Goal: Communication & Community: Answer question/provide support

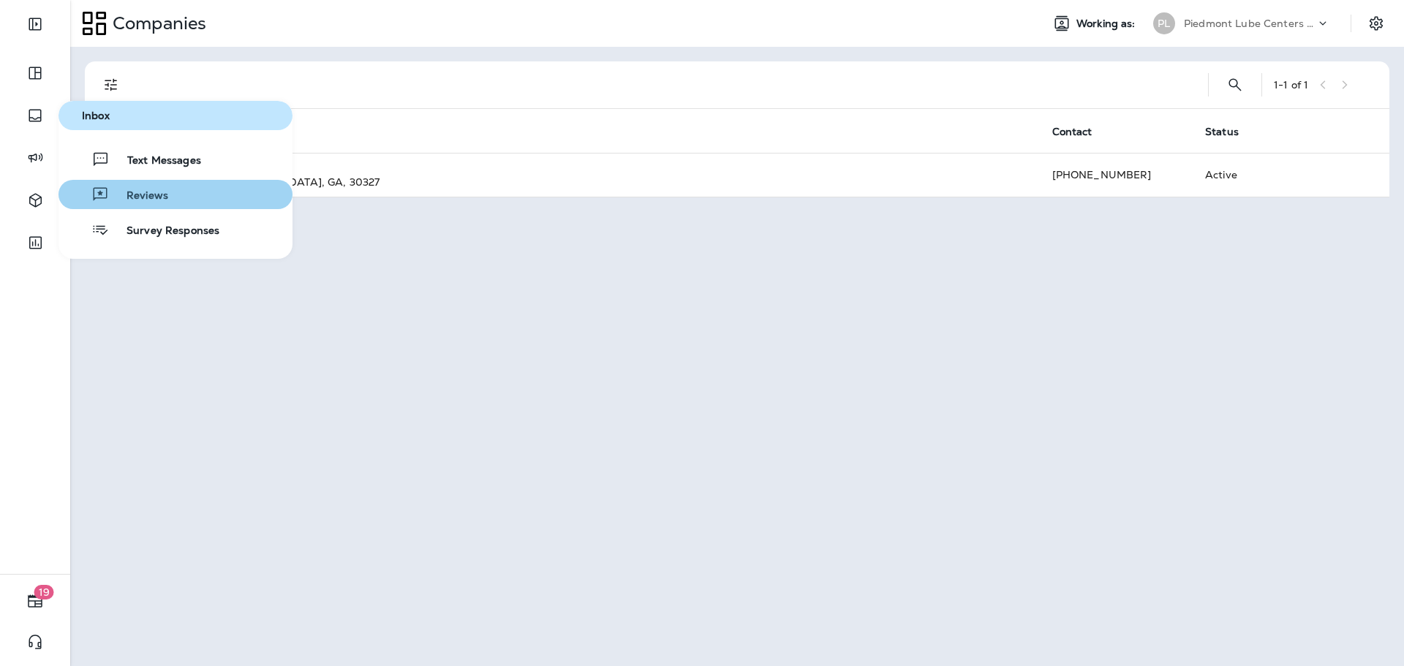
click at [160, 187] on div "Reviews" at bounding box center [116, 195] width 104 height 18
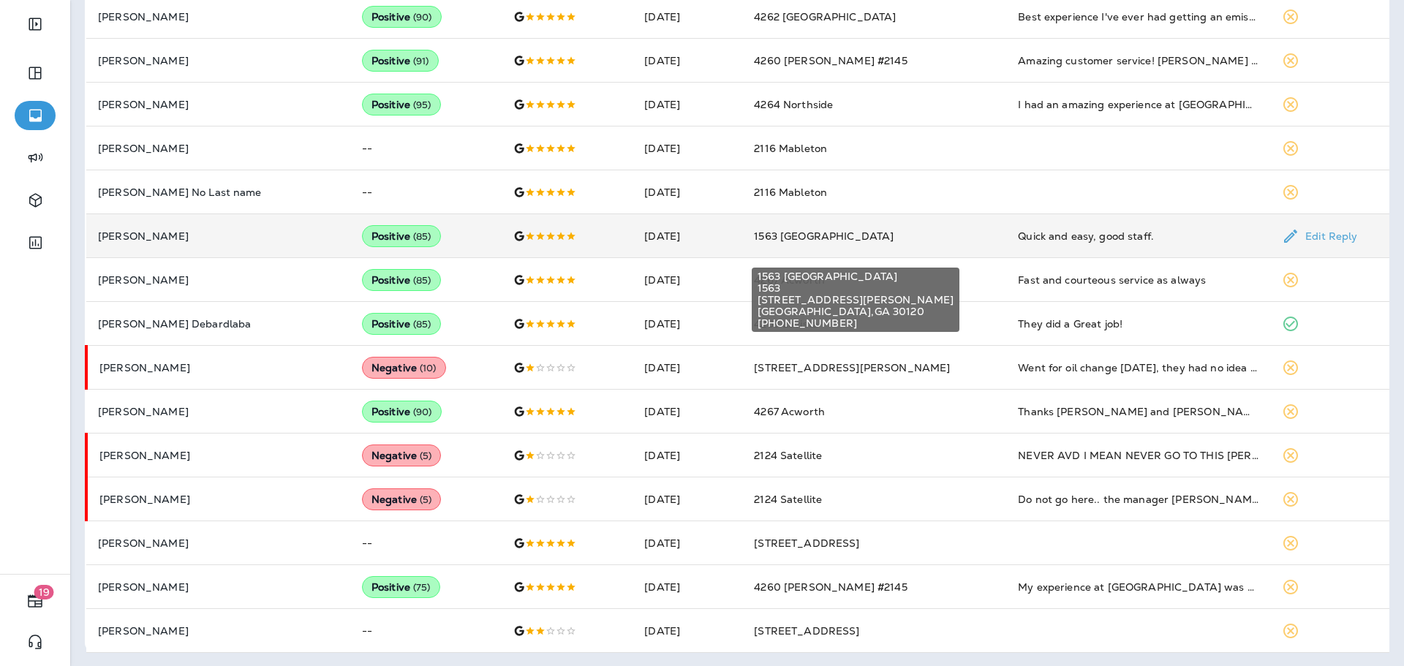
scroll to position [638, 0]
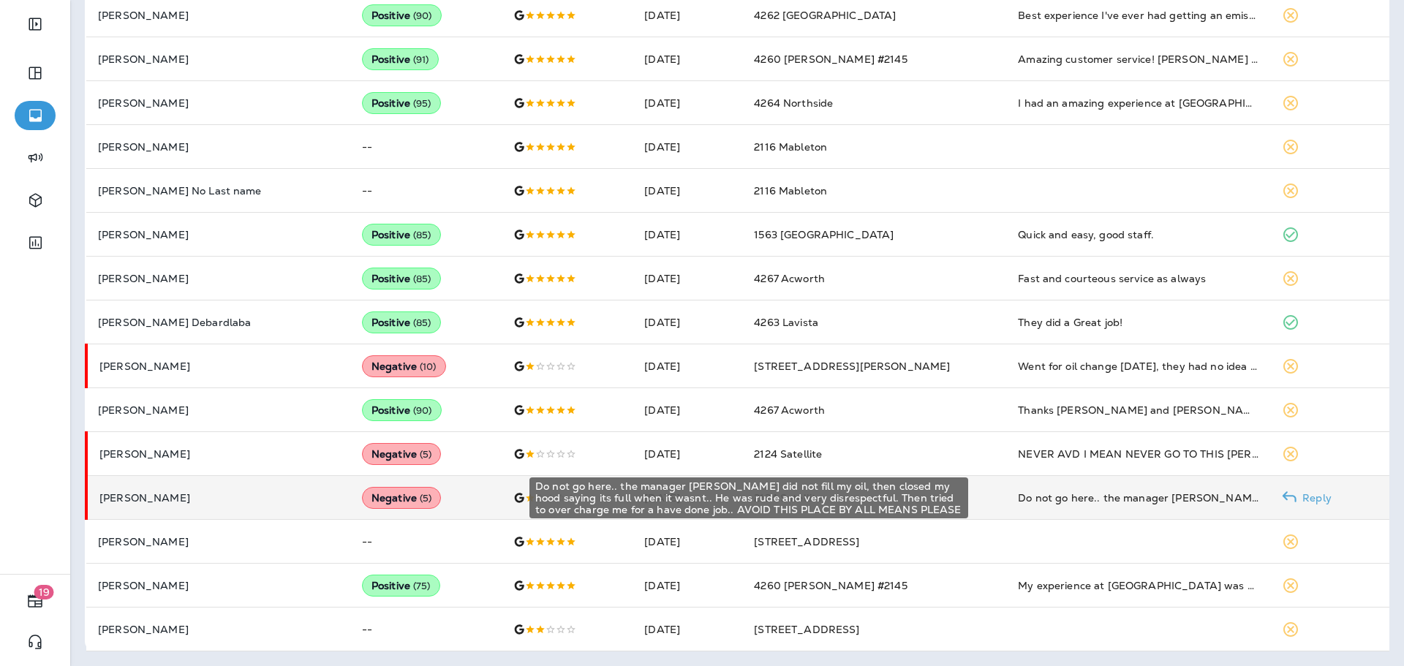
click at [1065, 502] on div "Do not go here.. the manager [PERSON_NAME] did not fill my oil, then closed my …" at bounding box center [1138, 498] width 241 height 15
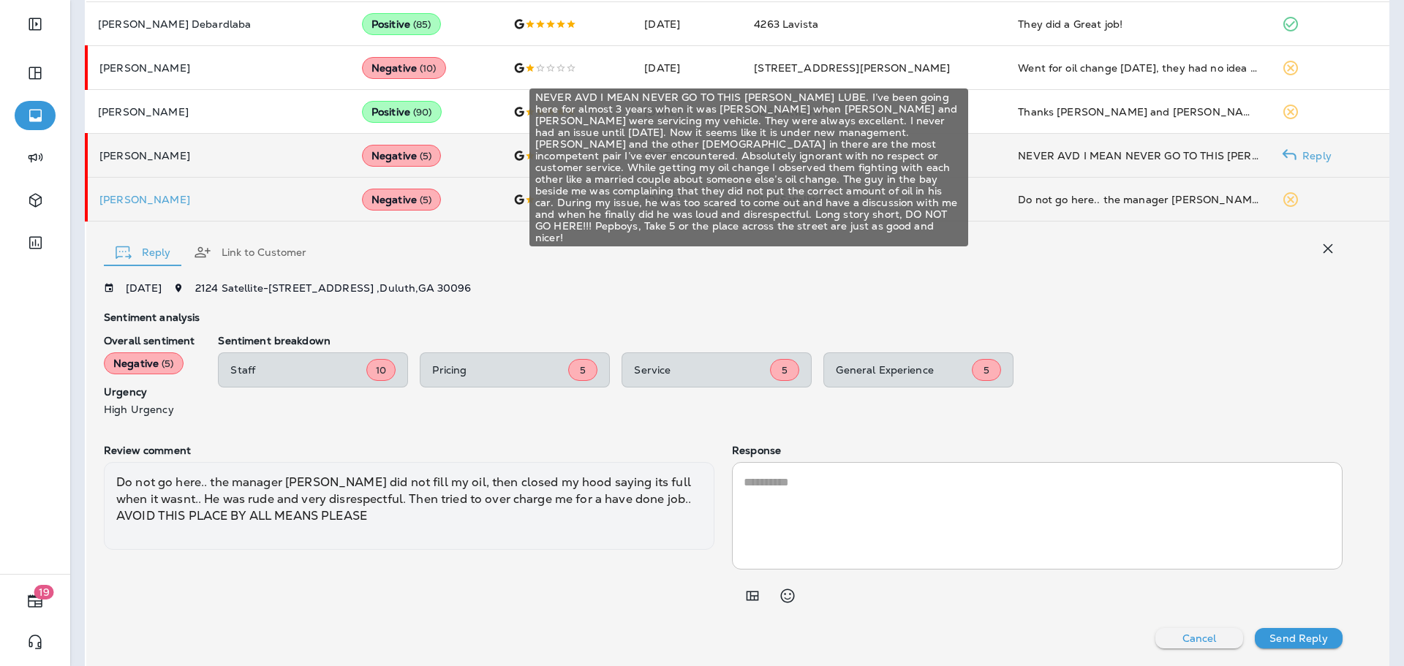
click at [1123, 162] on div "NEVER AVD I MEAN NEVER GO TO THIS [PERSON_NAME] LUBE. I’ve been going here for …" at bounding box center [1138, 155] width 241 height 15
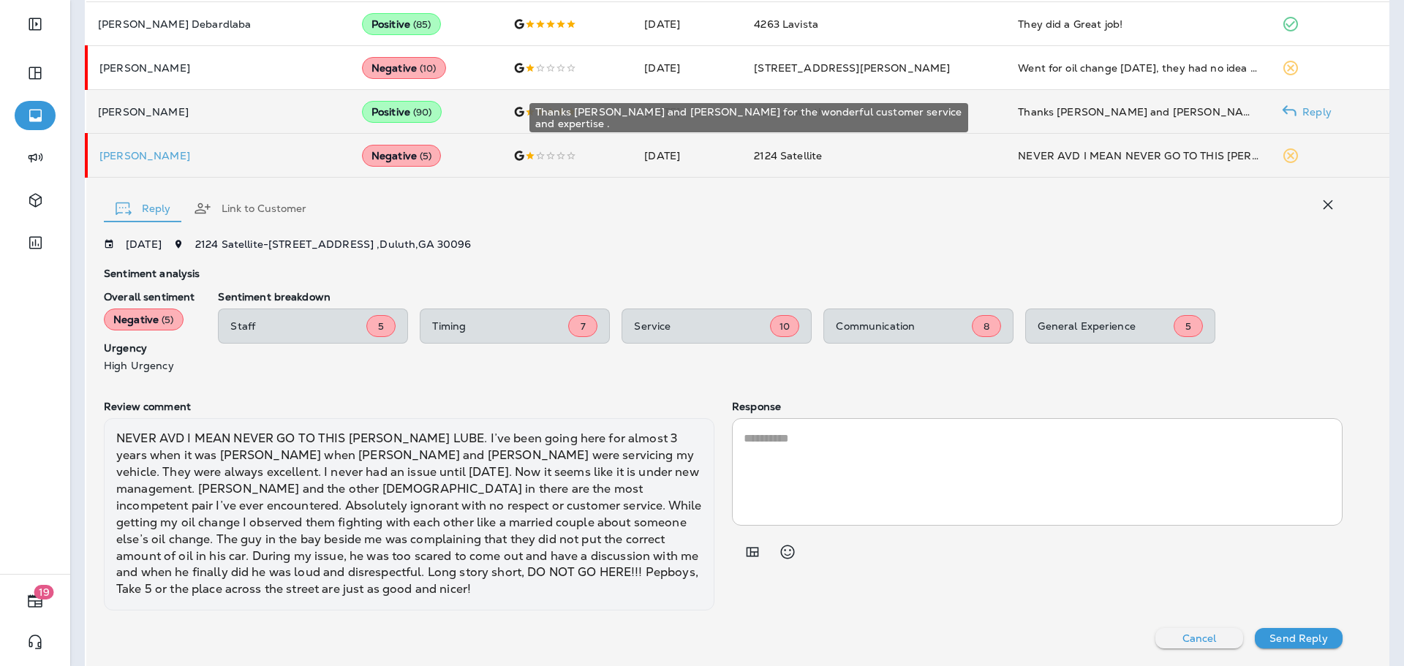
click at [1139, 113] on div "Thanks [PERSON_NAME] and [PERSON_NAME] for the wonderful customer service and e…" at bounding box center [1138, 112] width 241 height 15
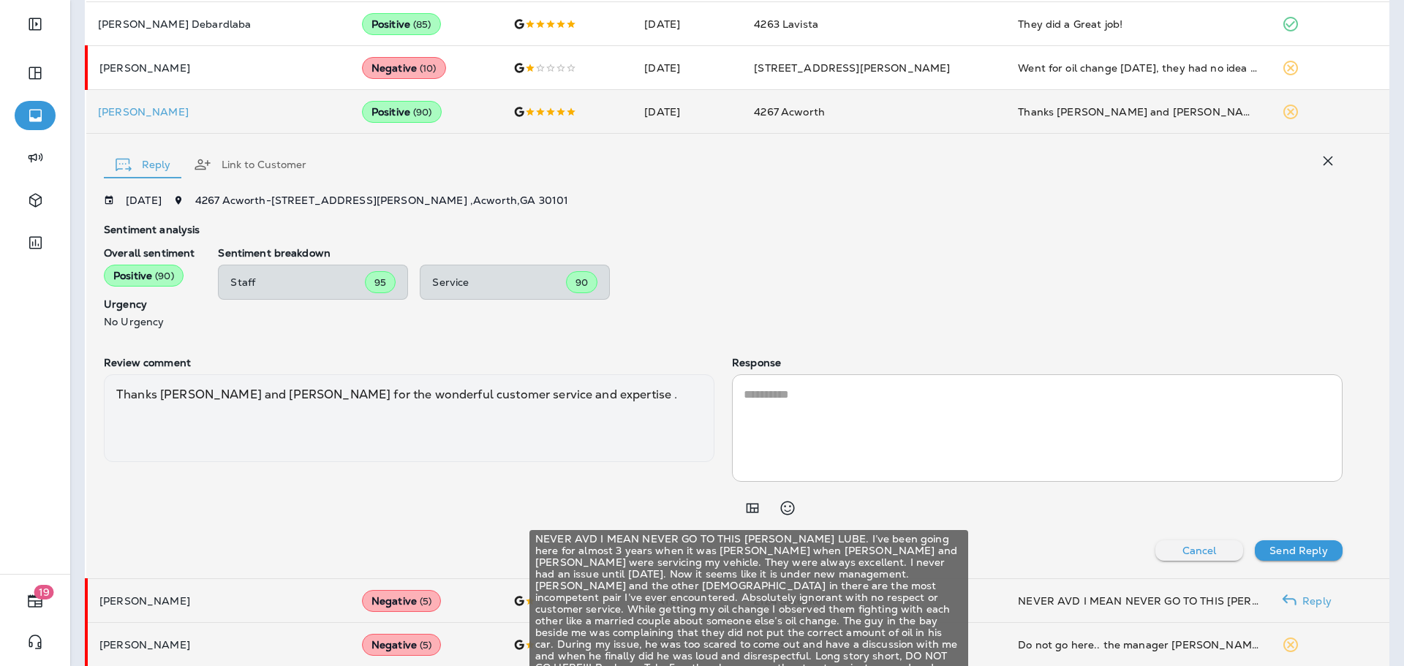
click at [1043, 596] on div "NEVER AVD I MEAN NEVER GO TO THIS [PERSON_NAME] LUBE. I’ve been going here for …" at bounding box center [1138, 601] width 241 height 15
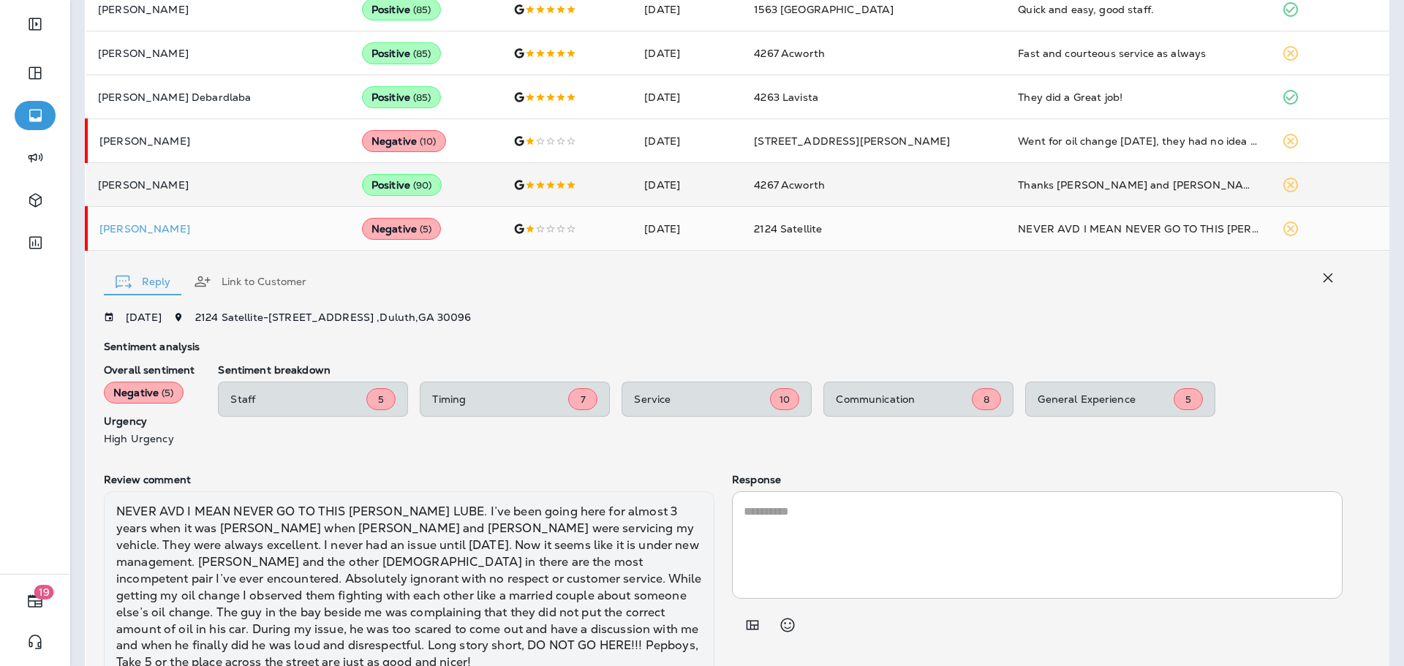
scroll to position [790, 0]
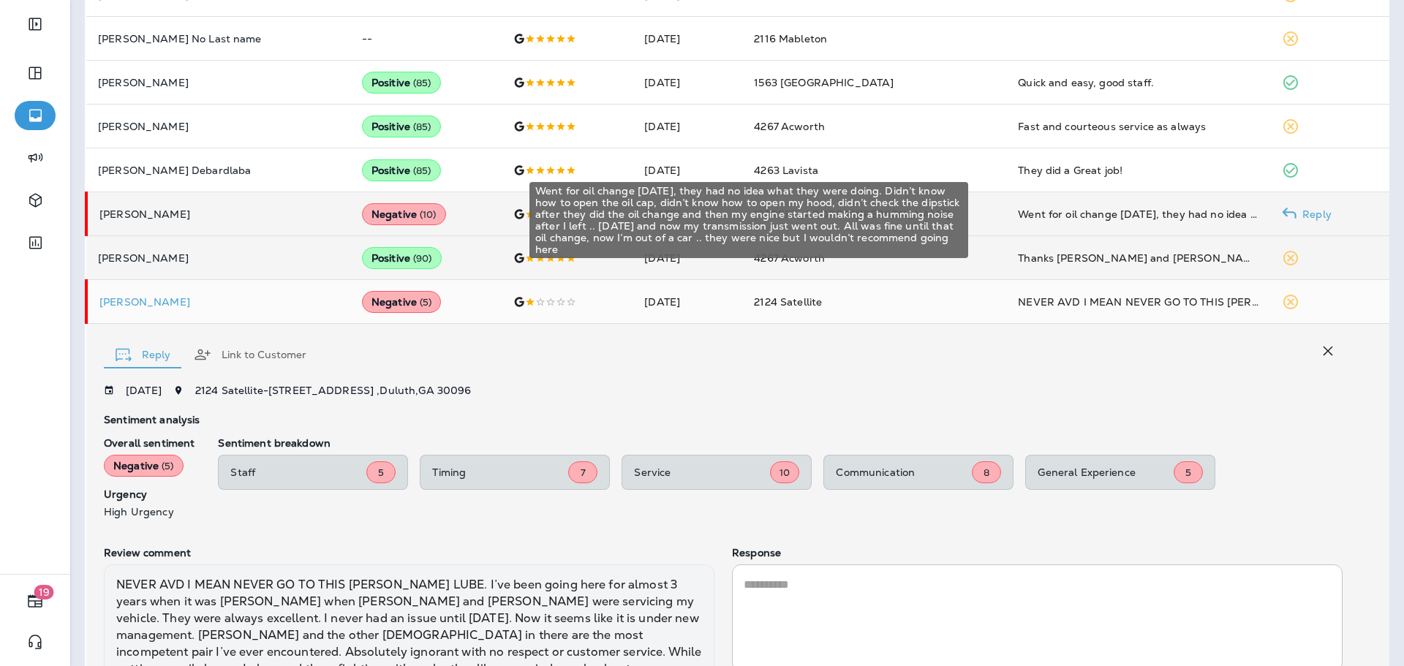
click at [1078, 210] on div "Went for oil change [DATE], they had no idea what they were doing. Didn’t know …" at bounding box center [1138, 214] width 241 height 15
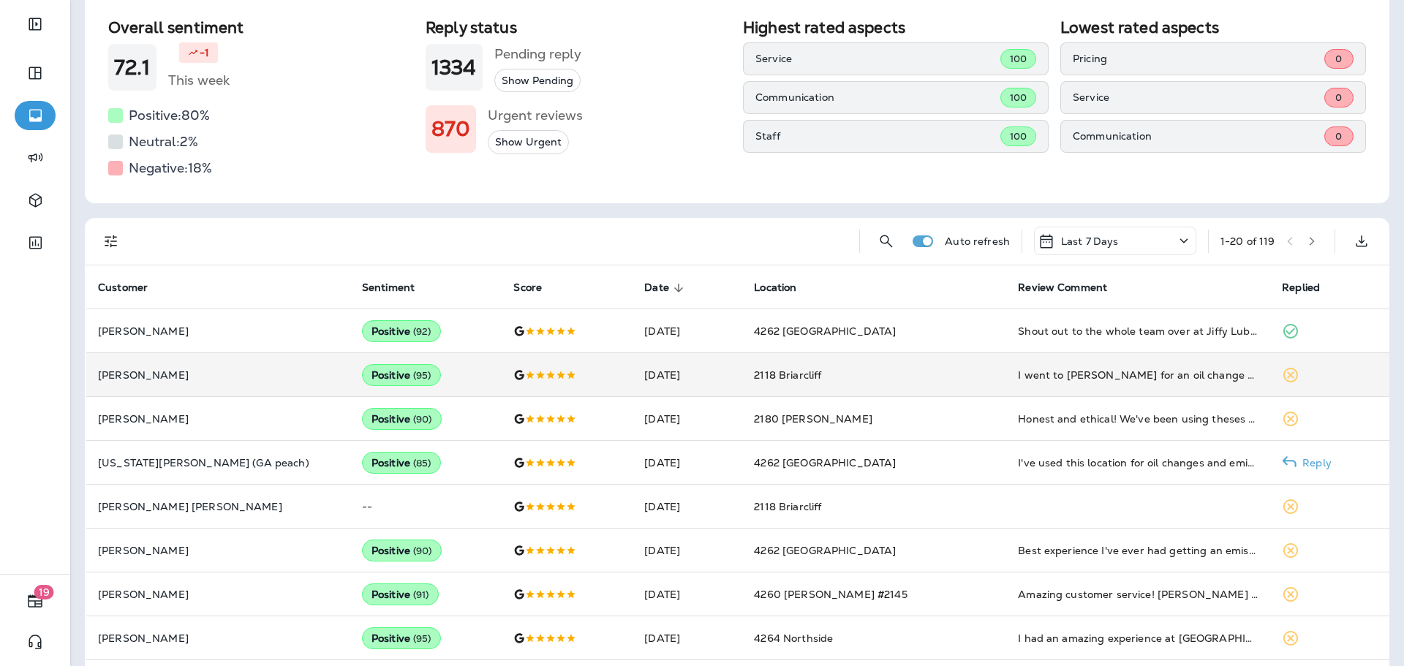
scroll to position [0, 0]
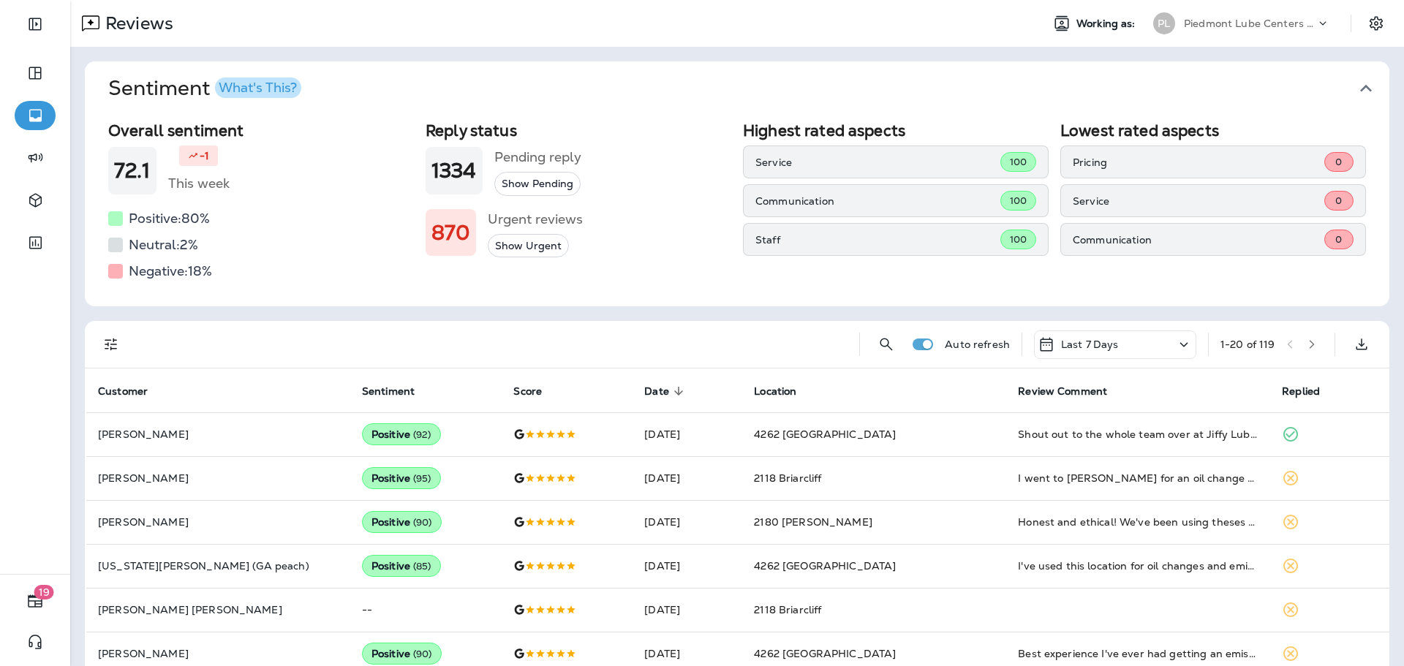
click at [1307, 342] on icon "button" at bounding box center [1312, 344] width 10 height 10
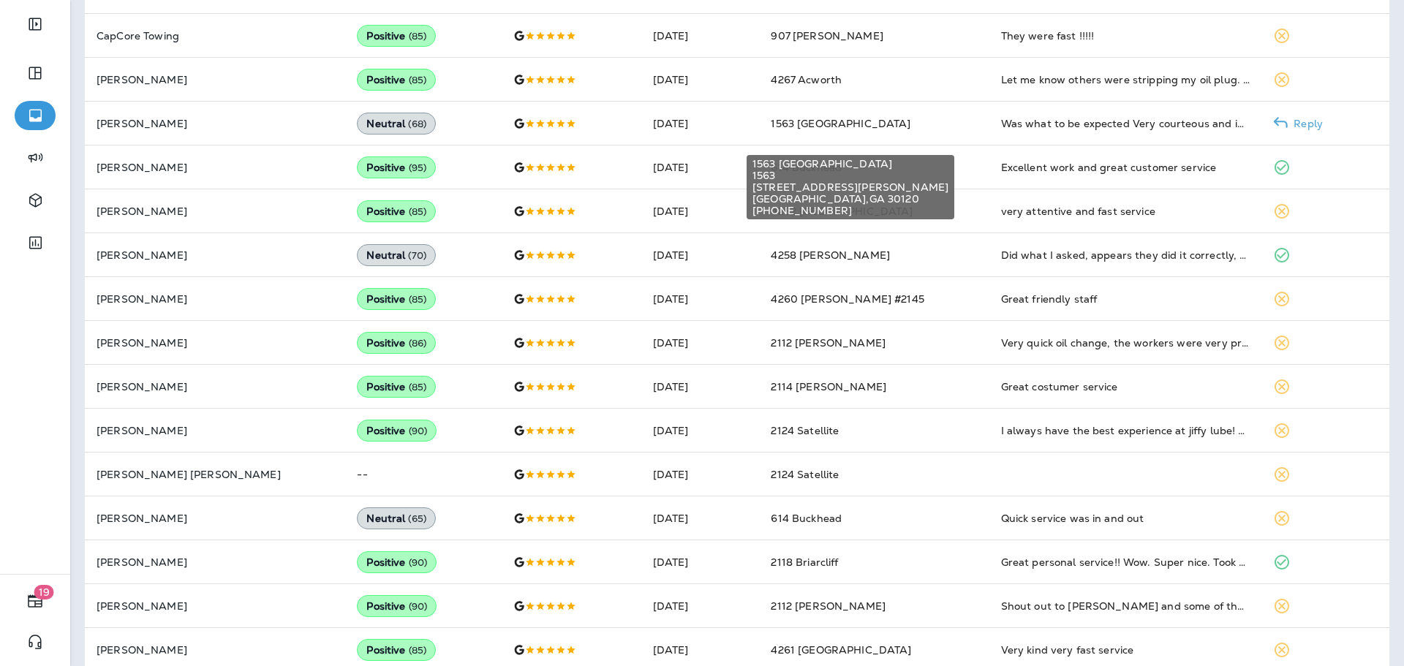
scroll to position [638, 0]
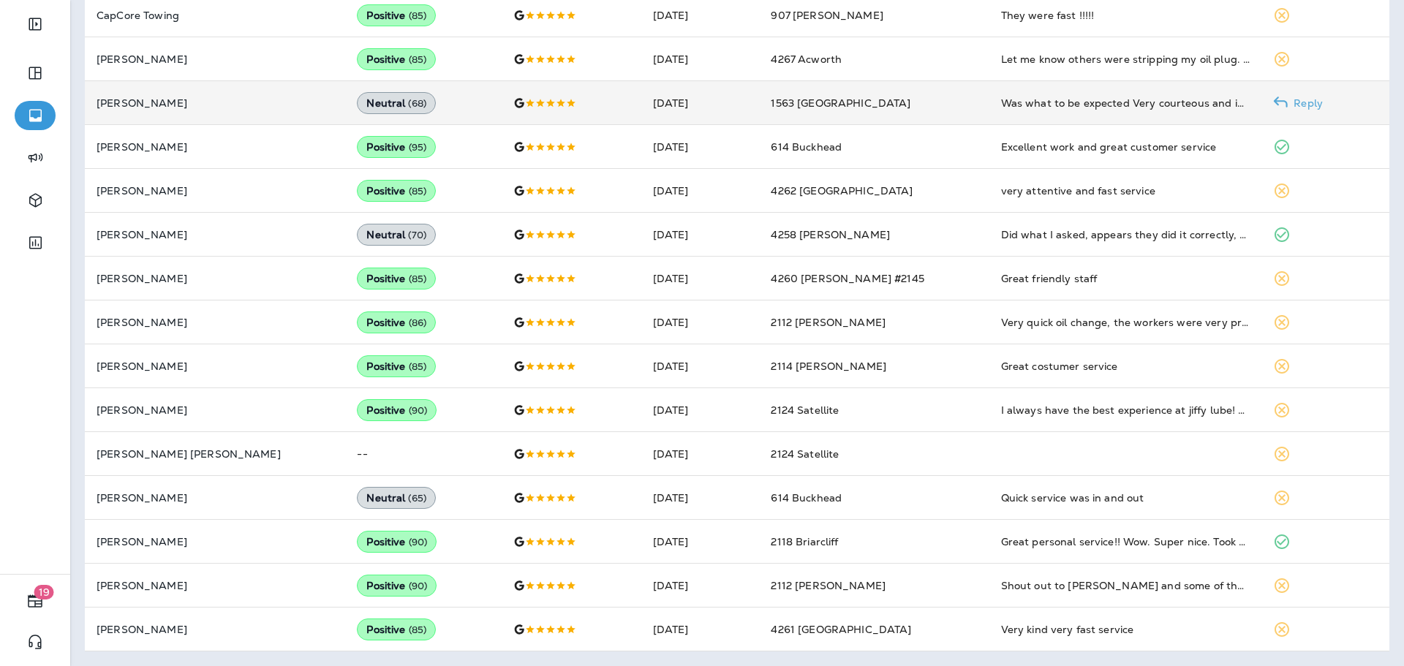
click at [998, 110] on td "Was what to be expected Very courteous and informative 👌" at bounding box center [1125, 103] width 273 height 44
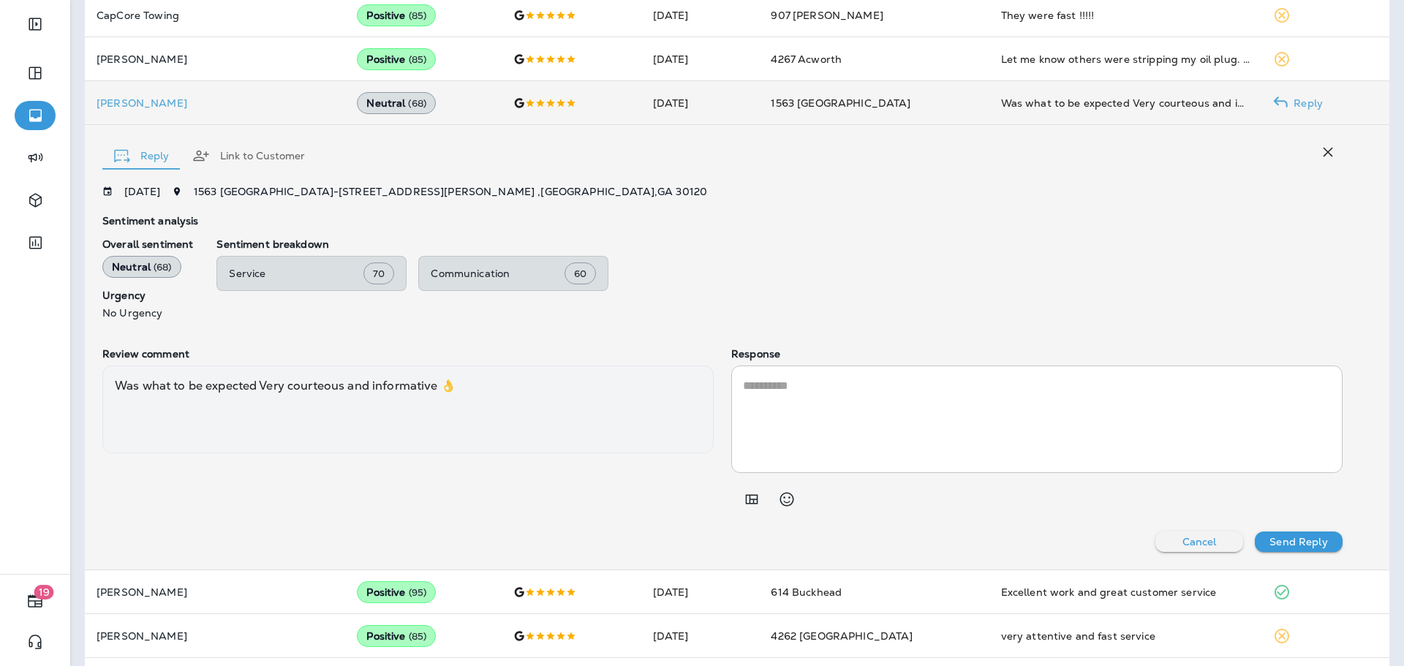
click at [998, 110] on td "Was what to be expected Very courteous and informative 👌" at bounding box center [1125, 103] width 273 height 44
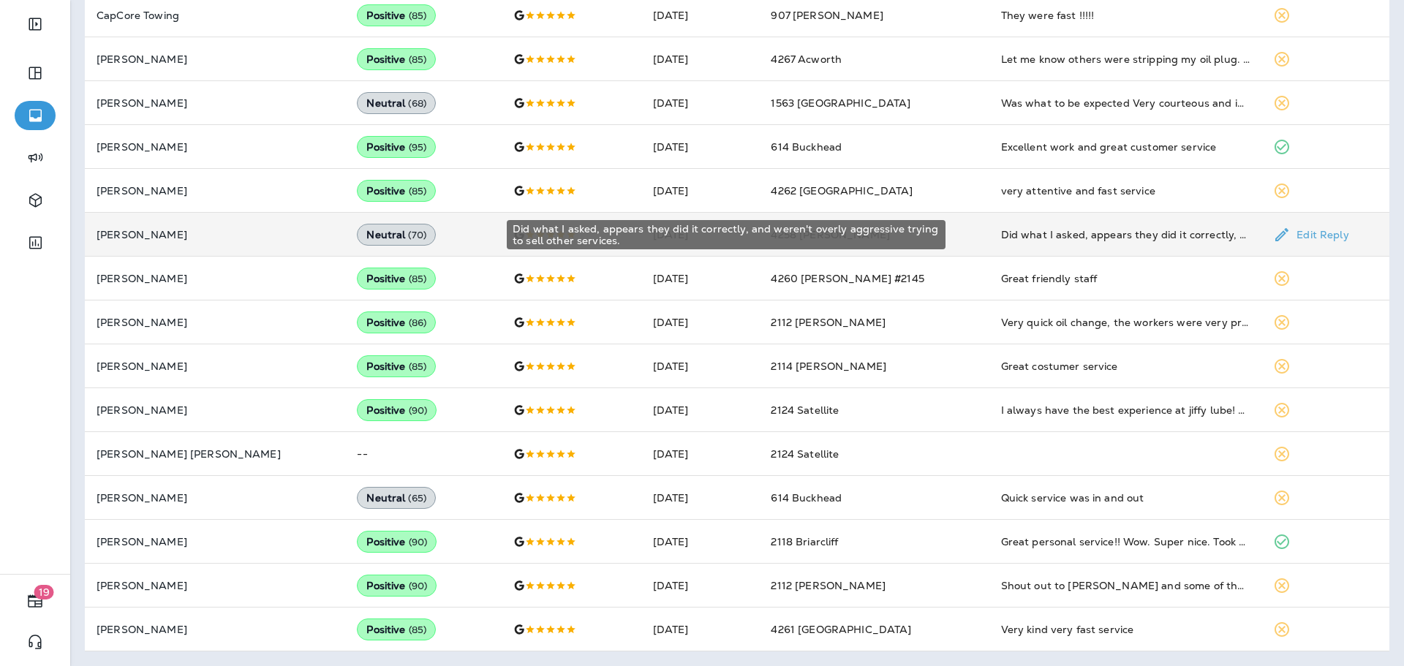
click at [1005, 237] on div "Did what I asked, appears they did it correctly, and weren't overly aggressive …" at bounding box center [1125, 234] width 249 height 15
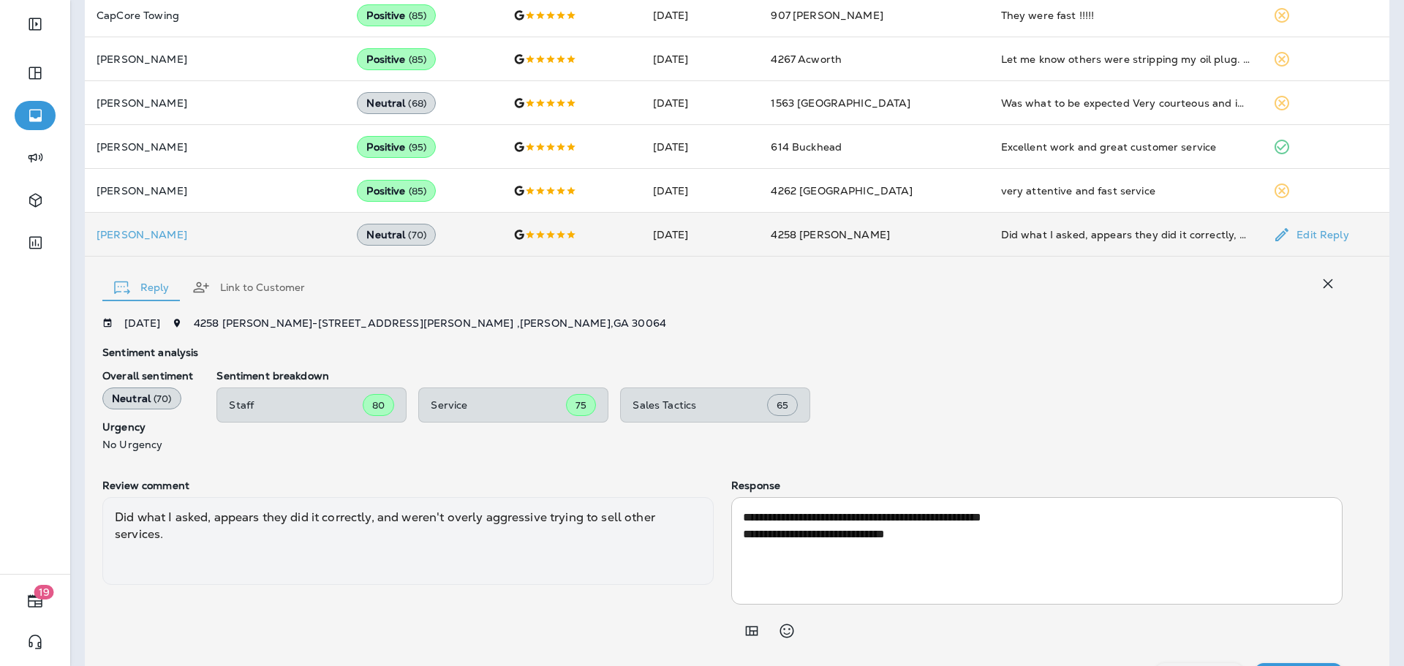
scroll to position [673, 0]
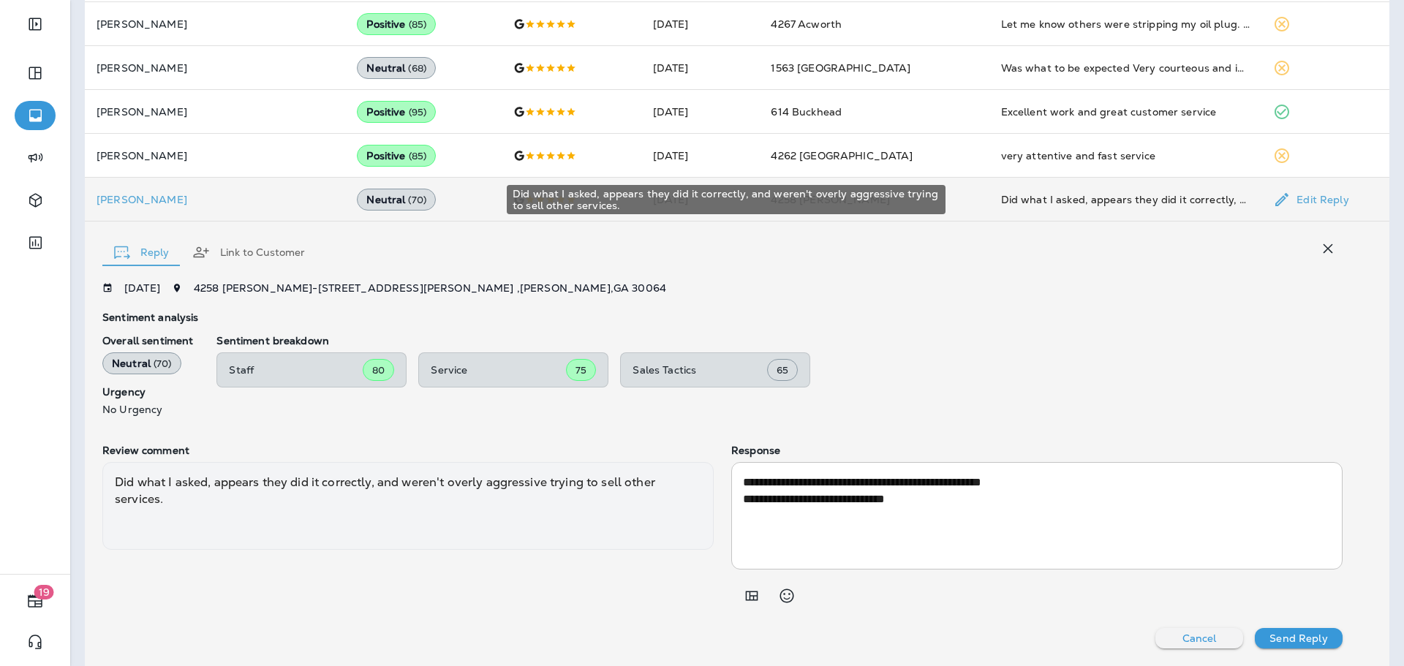
click at [1027, 193] on div "Did what I asked, appears they did it correctly, and weren't overly aggressive …" at bounding box center [1125, 199] width 249 height 15
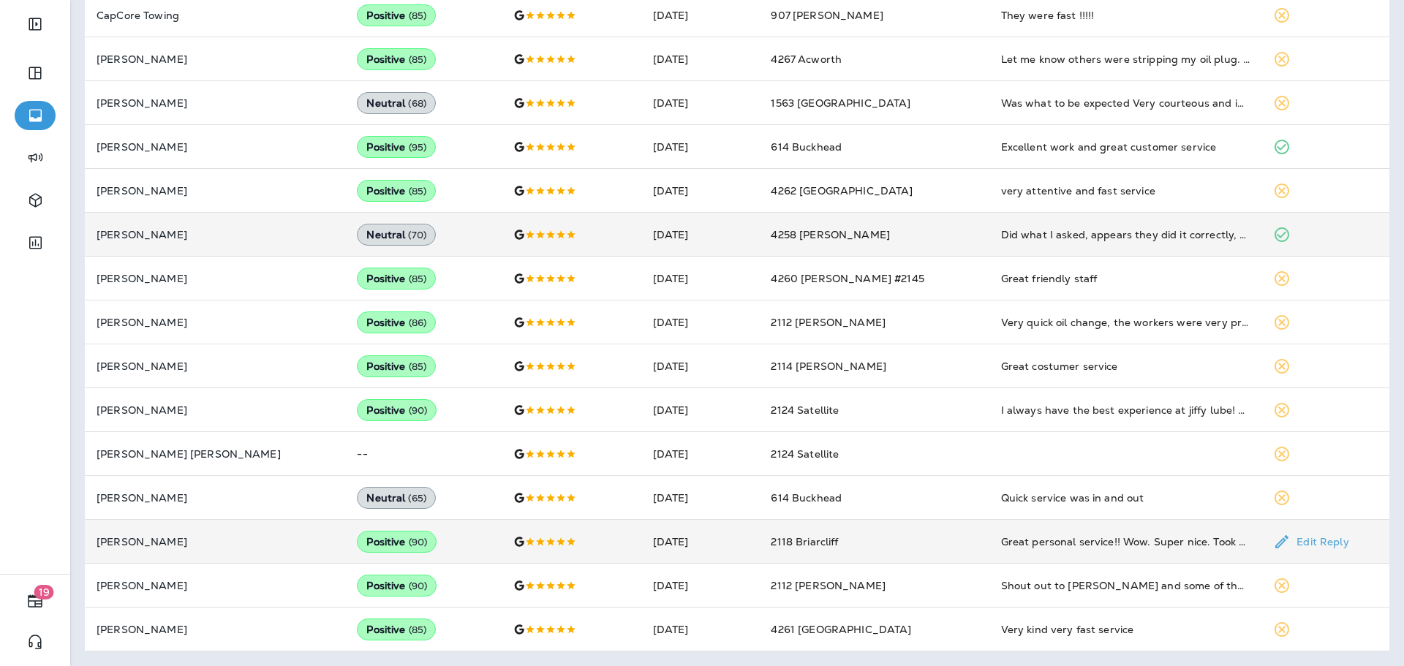
click at [989, 556] on td "Great personal service!! Wow. Super nice. Took care of me quickly and got me in…" at bounding box center [1125, 542] width 273 height 44
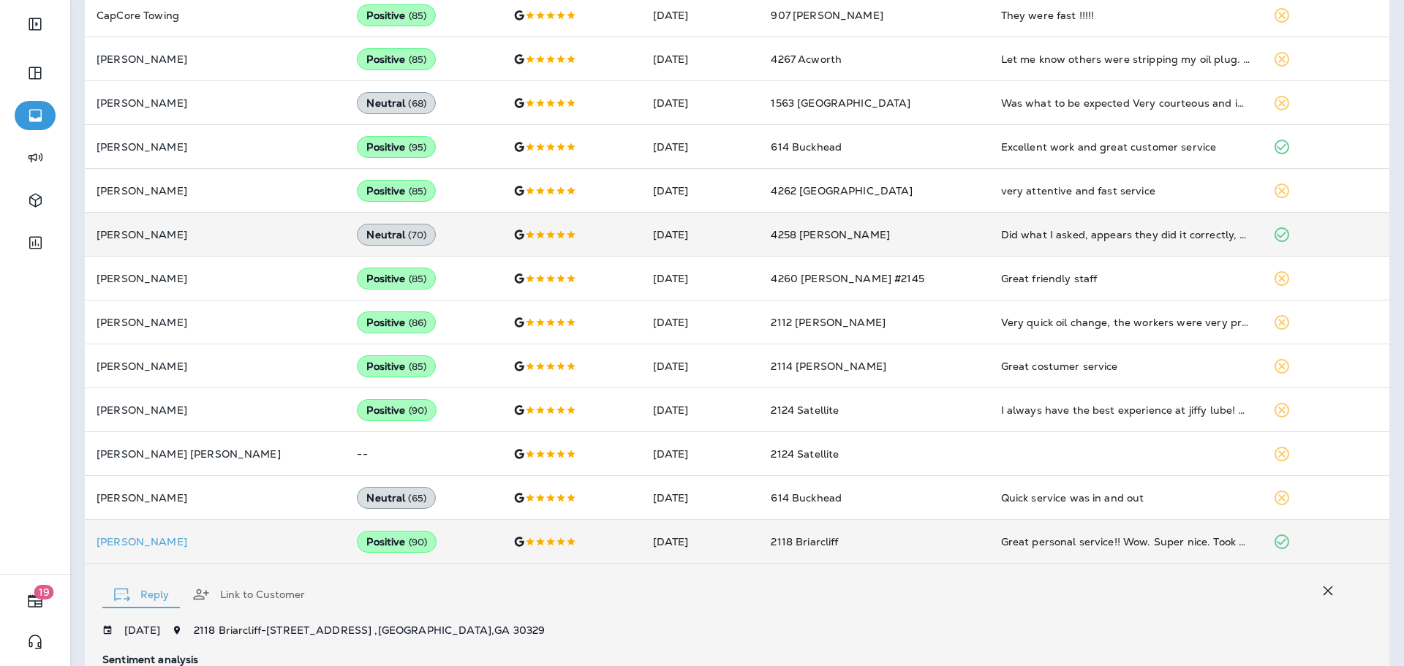
scroll to position [980, 0]
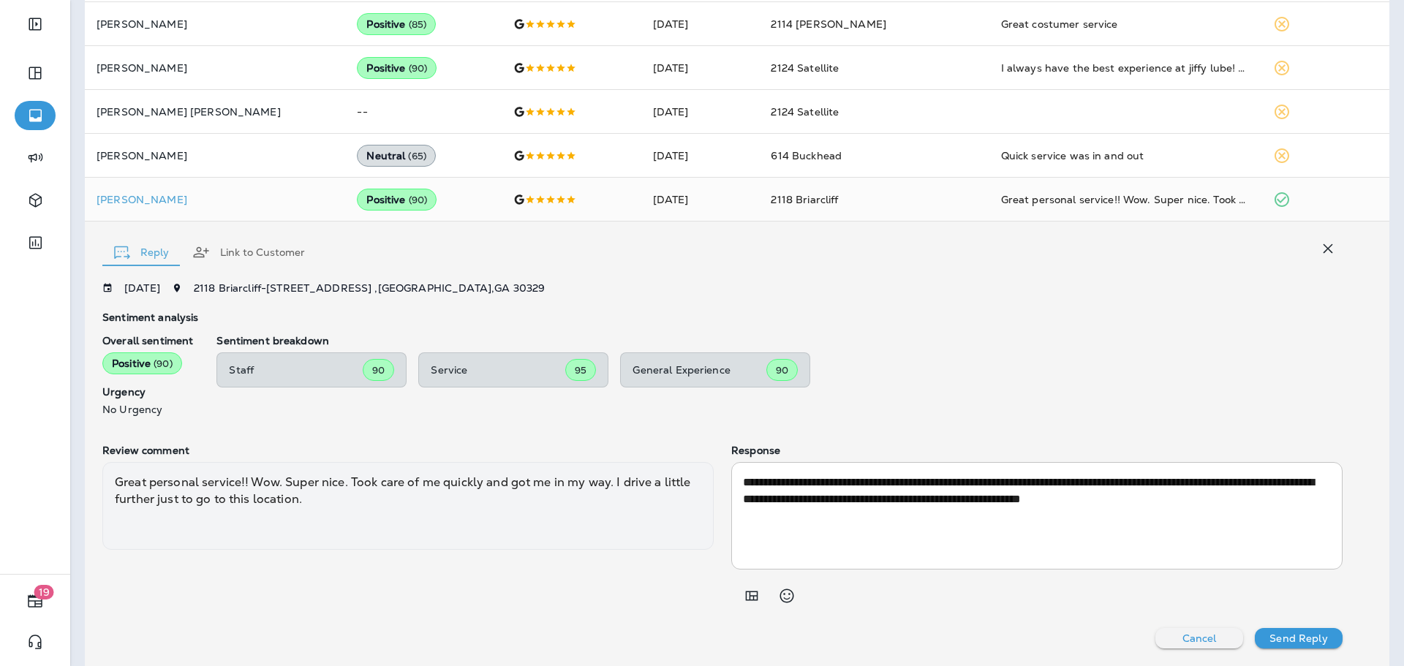
click at [1044, 281] on div "**********" at bounding box center [737, 444] width 1305 height 445
click at [1093, 238] on div "Reply Link to Customer" at bounding box center [722, 248] width 1240 height 45
click at [988, 238] on div "Reply Link to Customer" at bounding box center [722, 248] width 1240 height 45
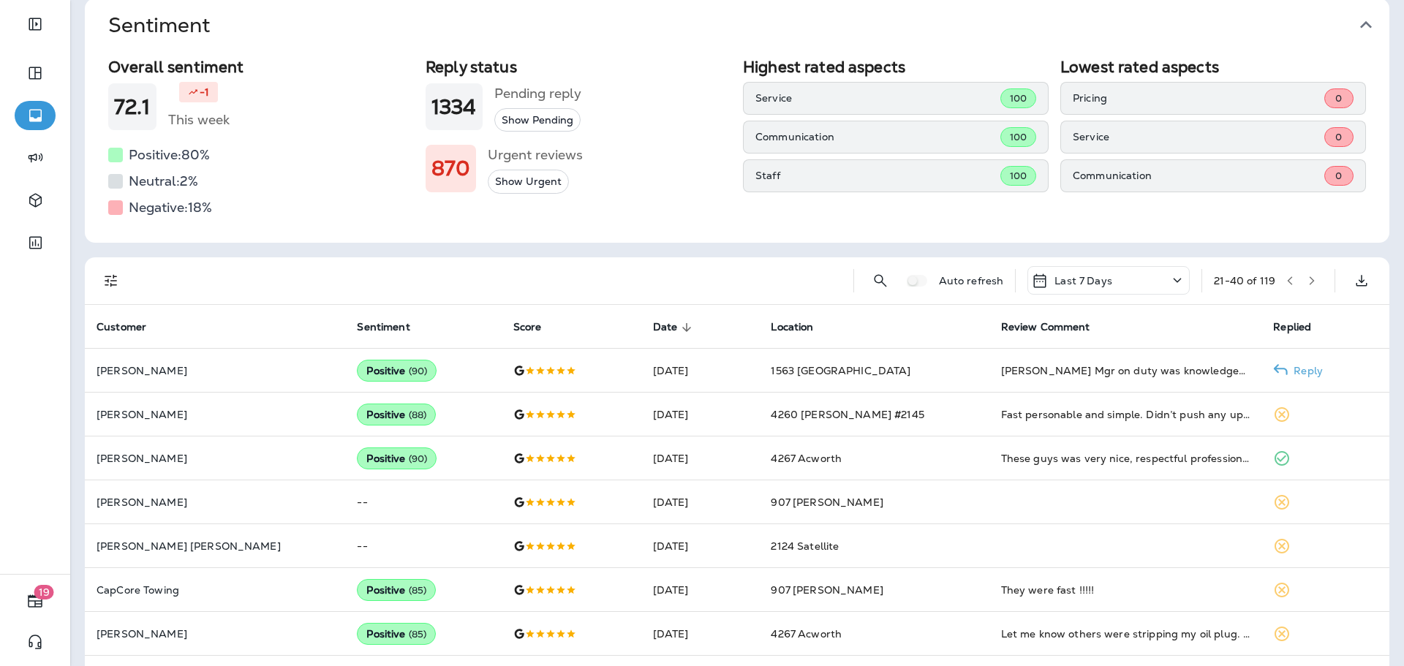
scroll to position [0, 0]
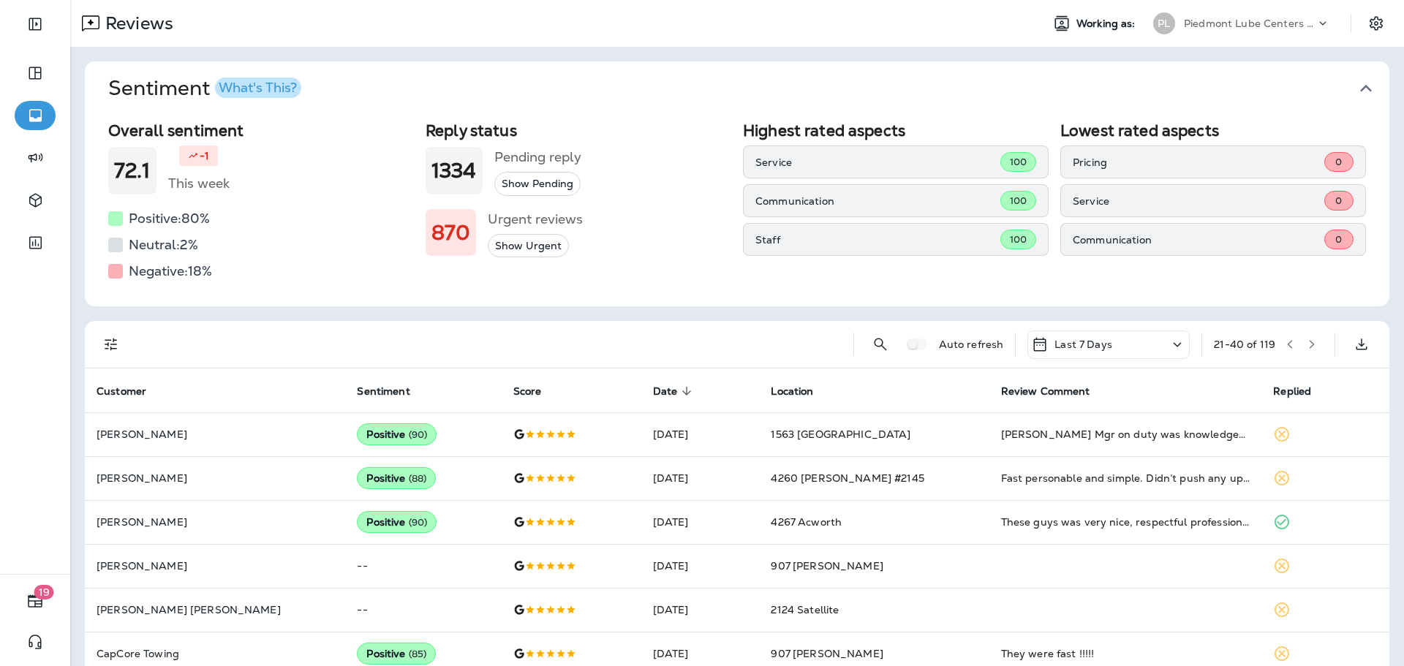
click at [1305, 336] on button "button" at bounding box center [1312, 344] width 22 height 22
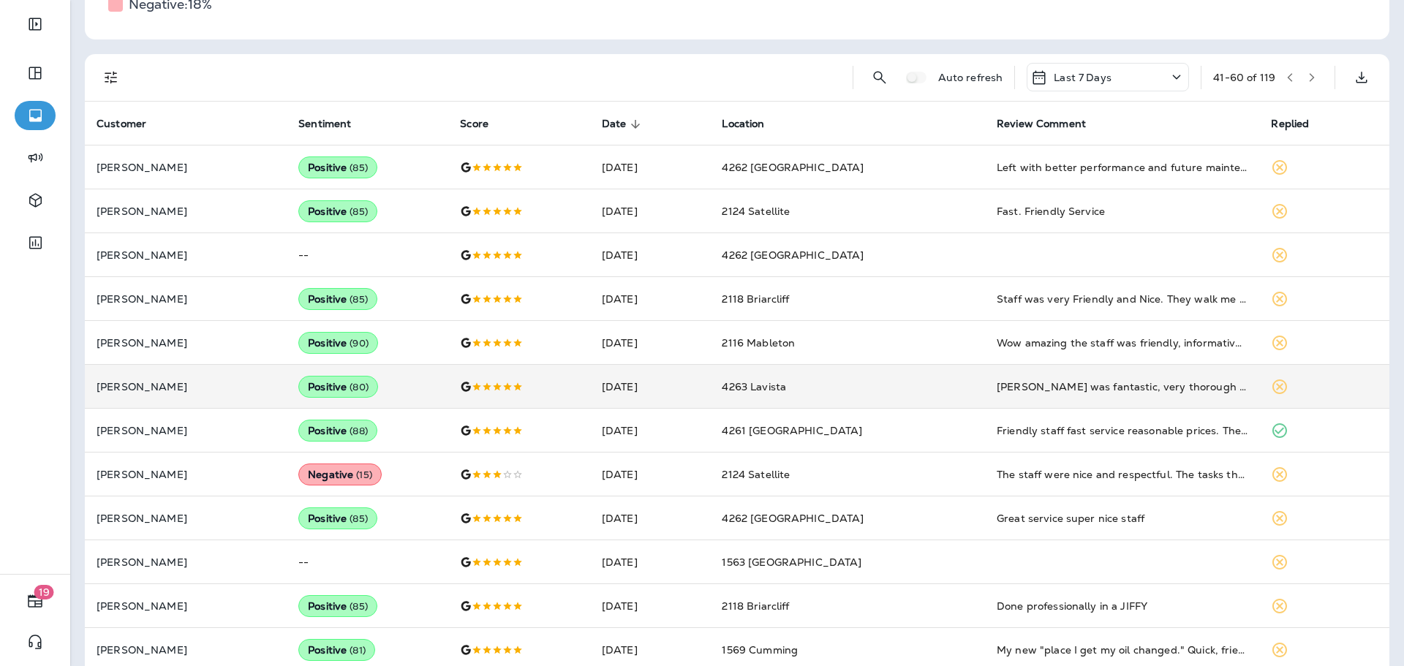
scroll to position [293, 0]
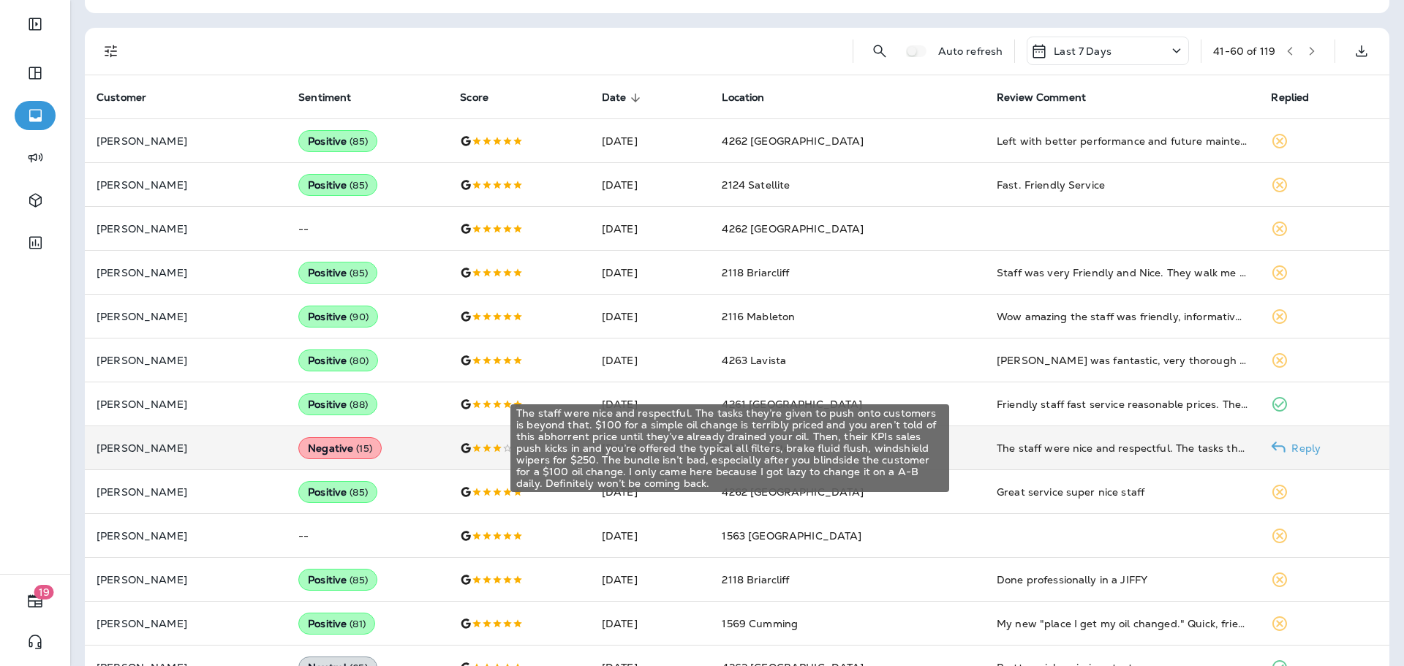
click at [1078, 451] on div "The staff were nice and respectful. The tasks they’re given to push onto custom…" at bounding box center [1122, 448] width 251 height 15
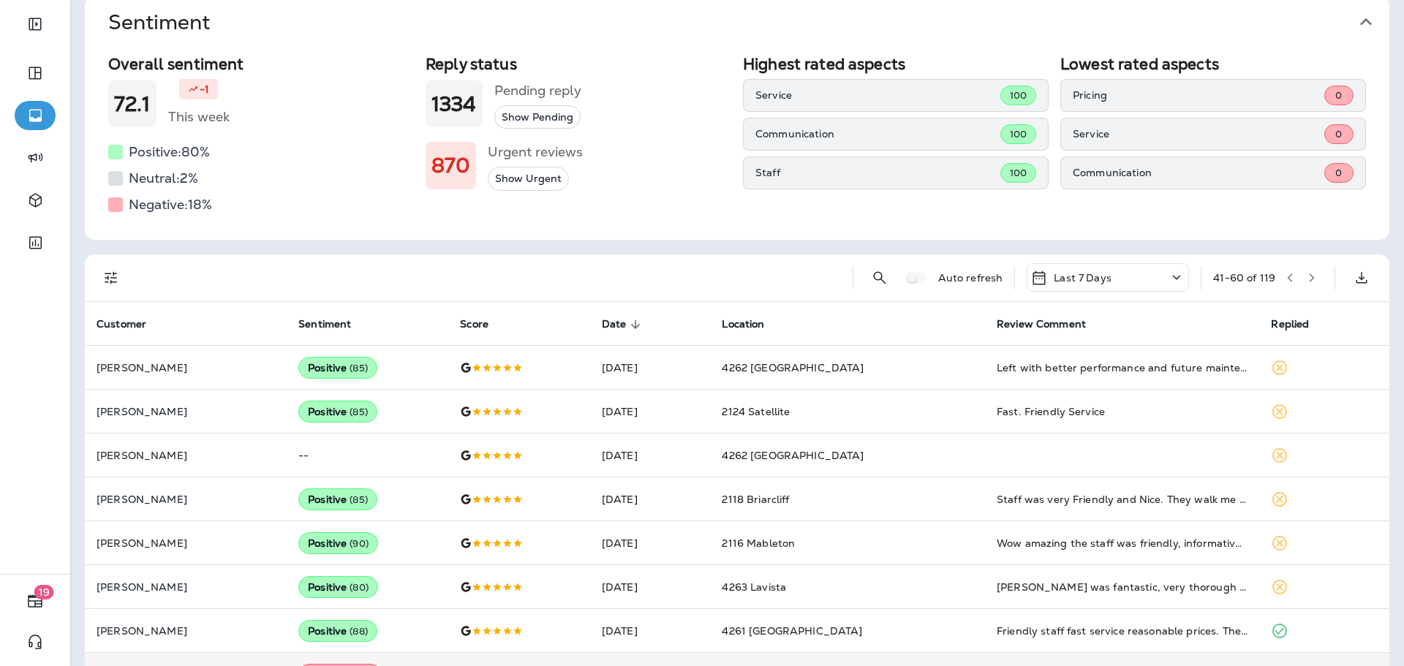
scroll to position [59, 0]
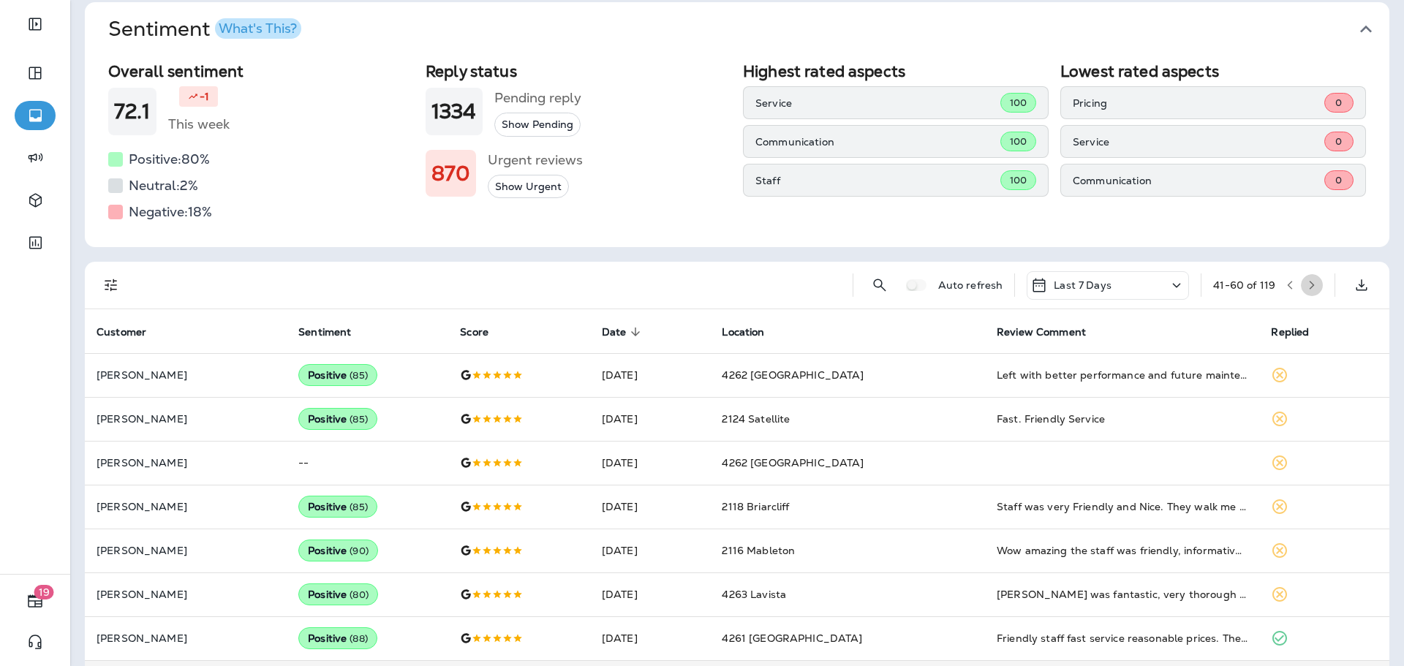
click at [1306, 283] on button "button" at bounding box center [1312, 285] width 22 height 22
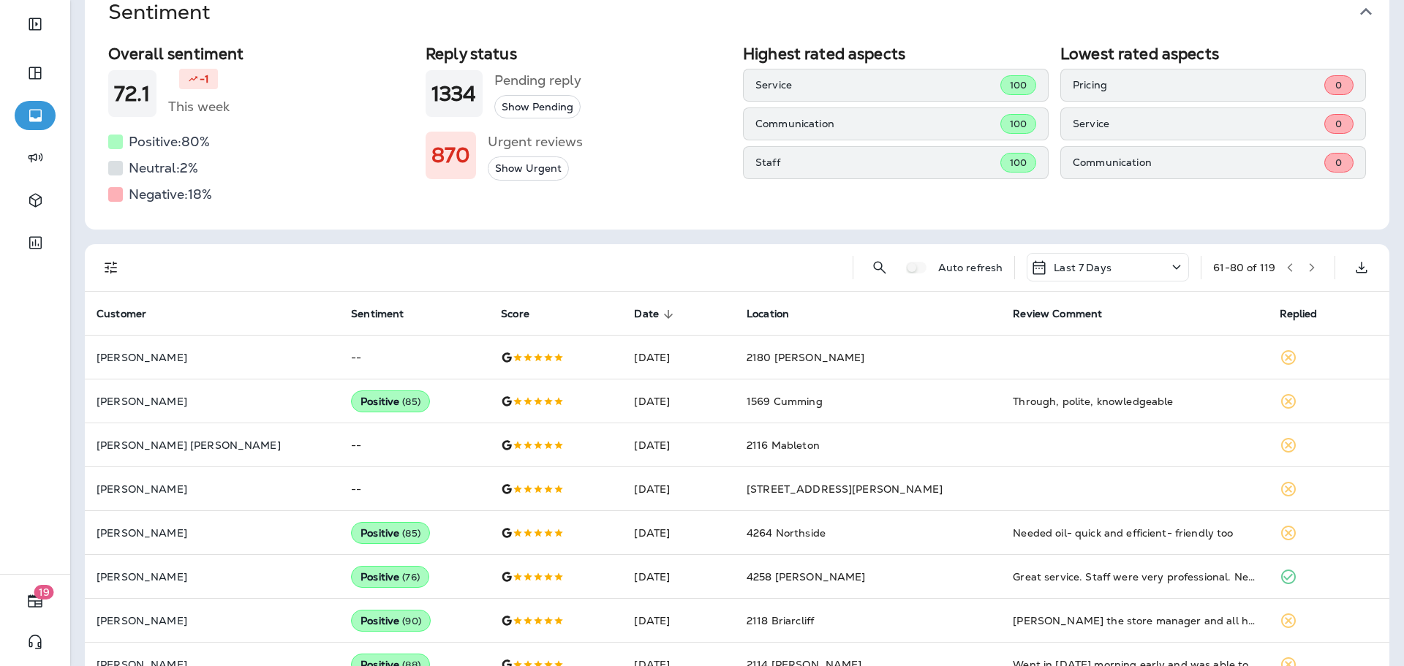
scroll to position [0, 0]
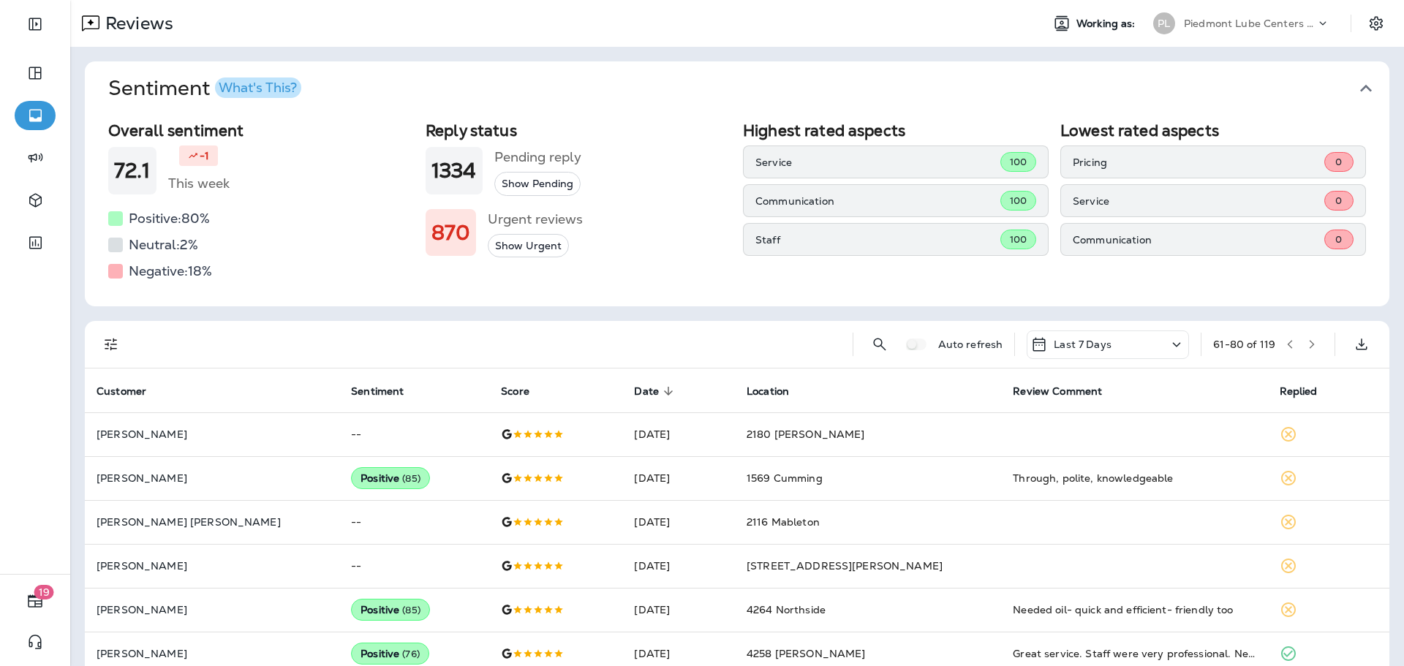
click at [1310, 345] on icon "button" at bounding box center [1312, 344] width 5 height 9
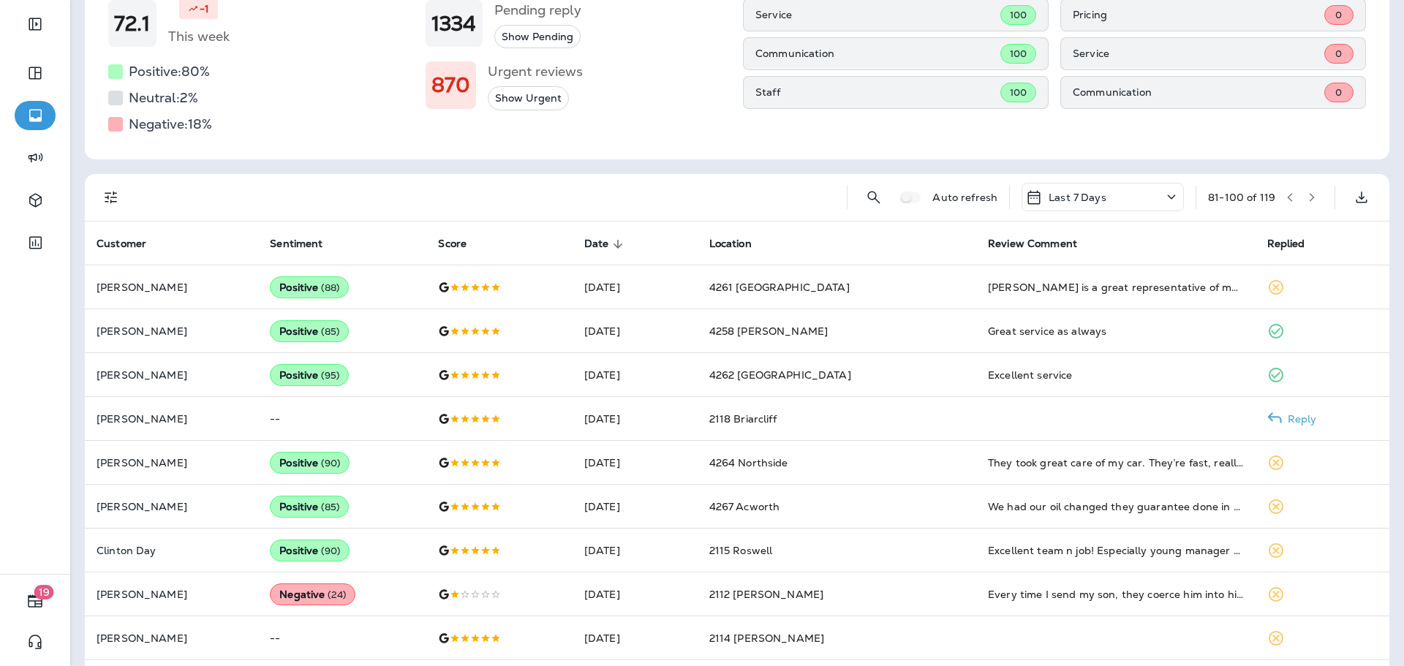
scroll to position [219, 0]
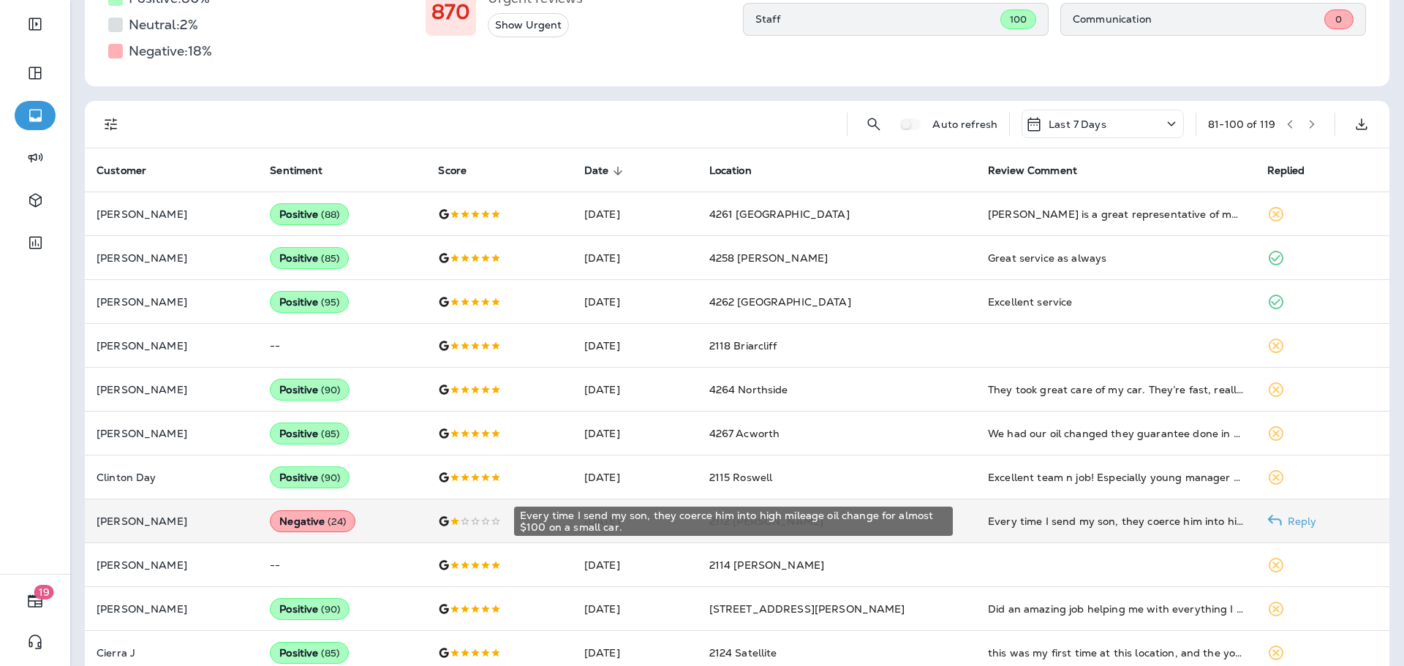
click at [1043, 519] on div "Every time I send my son, they coerce him into high mileage oil change for almo…" at bounding box center [1115, 521] width 255 height 15
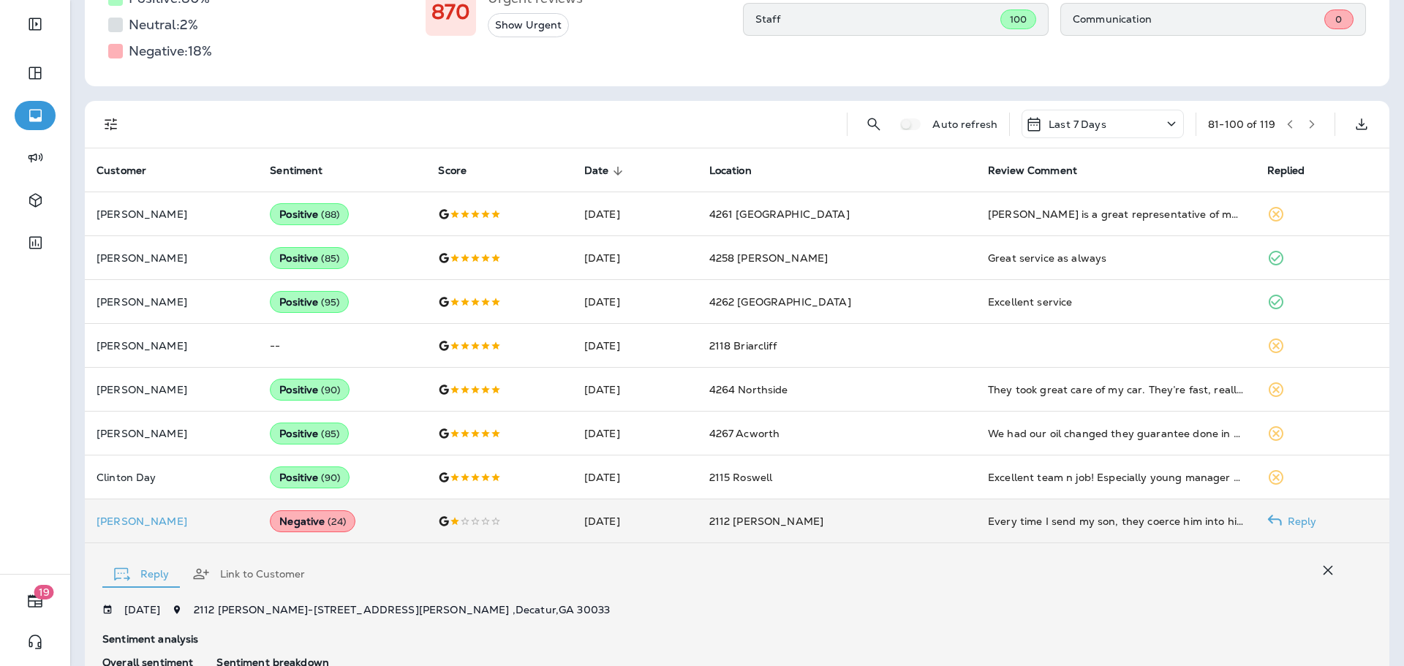
scroll to position [541, 0]
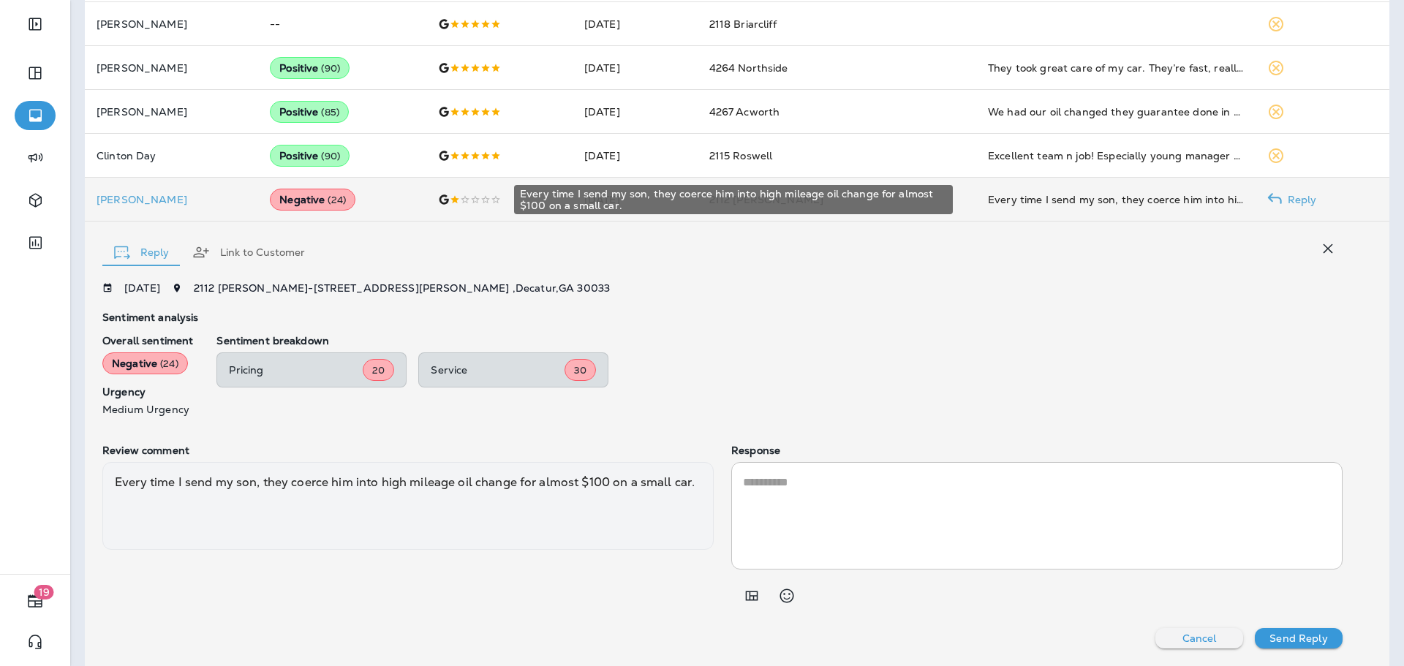
click at [1145, 204] on div "Every time I send my son, they coerce him into high mileage oil change for almo…" at bounding box center [1115, 199] width 255 height 15
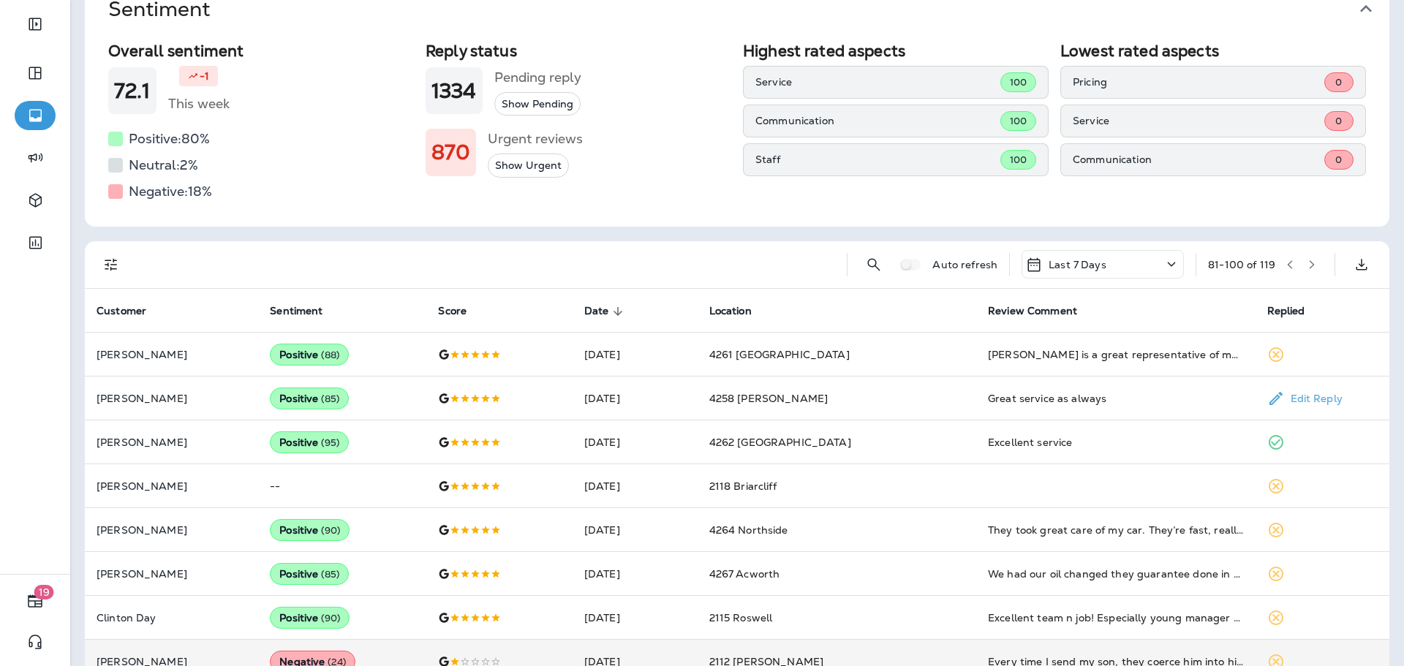
scroll to position [0, 0]
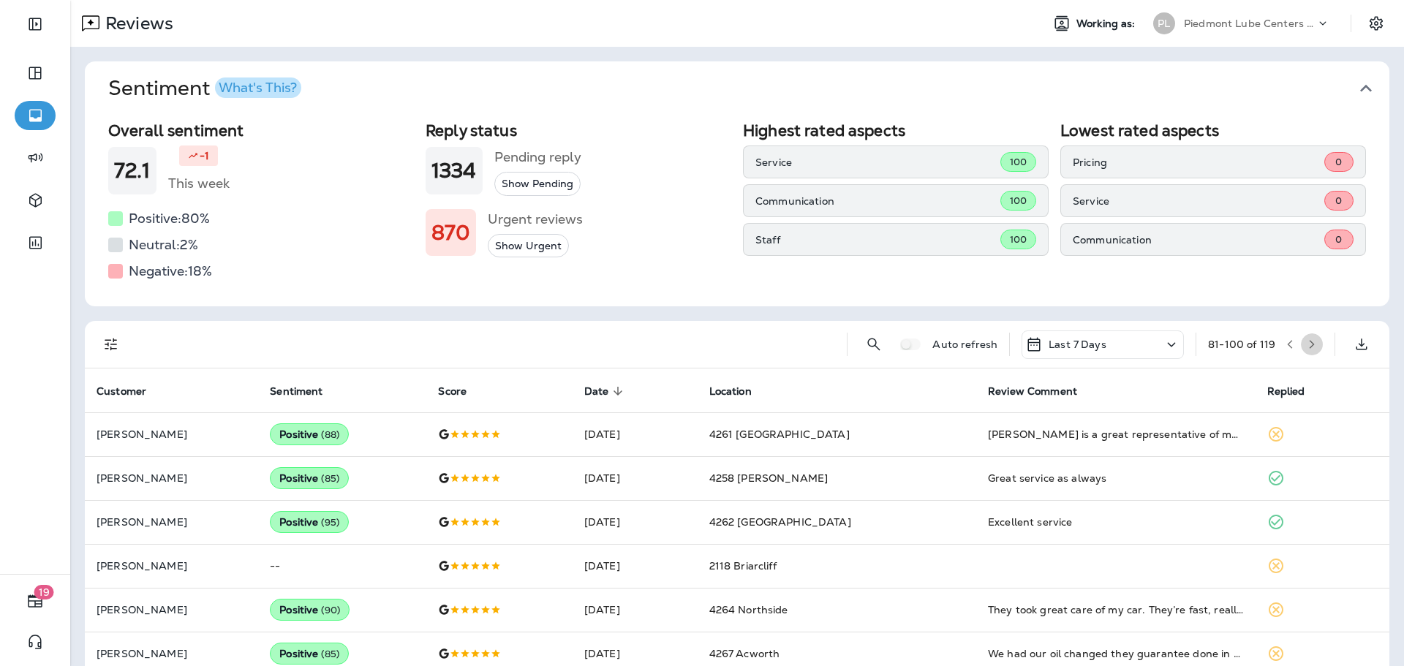
click at [1307, 344] on icon "button" at bounding box center [1312, 344] width 10 height 10
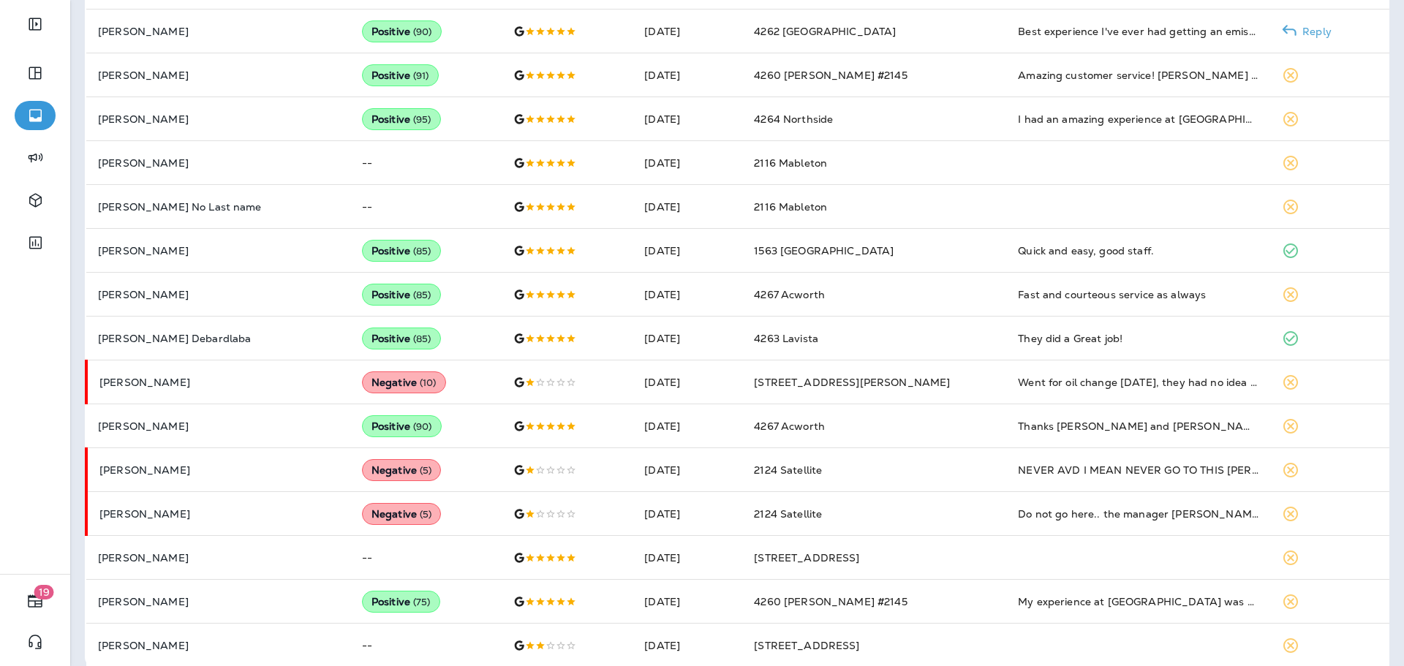
scroll to position [638, 0]
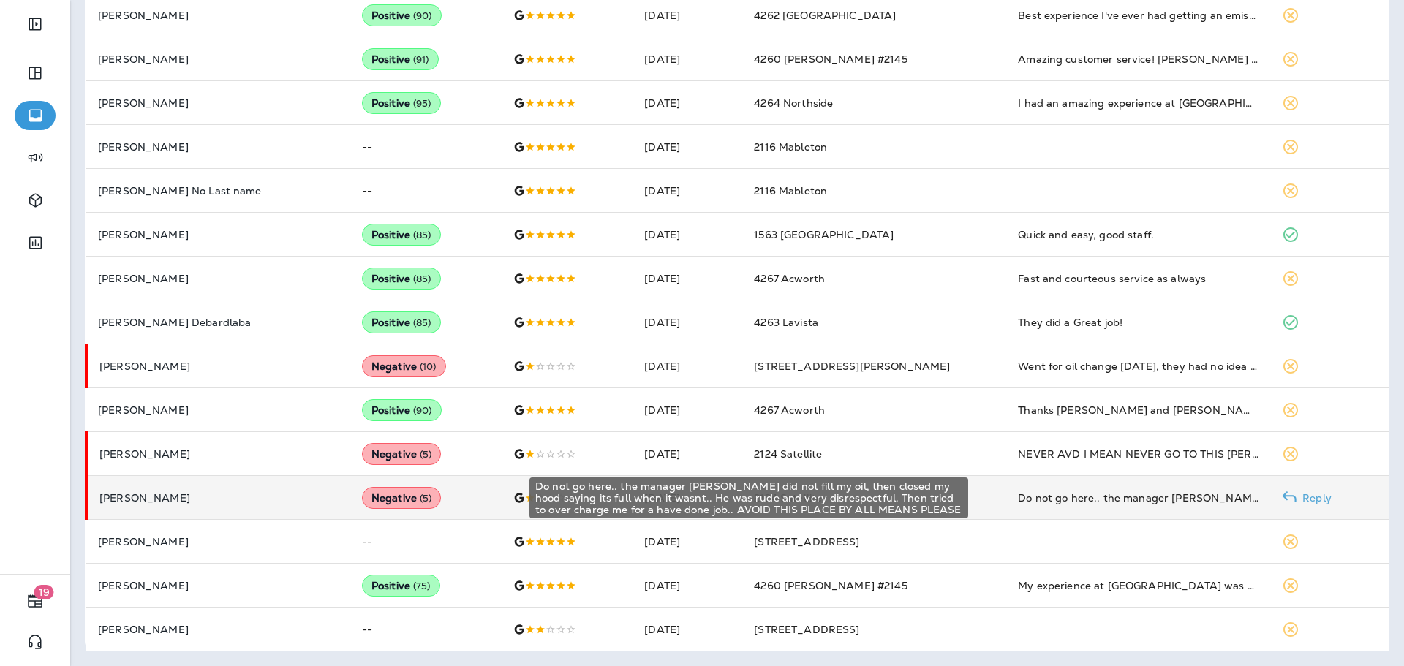
click at [1212, 494] on div "Do not go here.. the manager [PERSON_NAME] did not fill my oil, then closed my …" at bounding box center [1138, 498] width 241 height 15
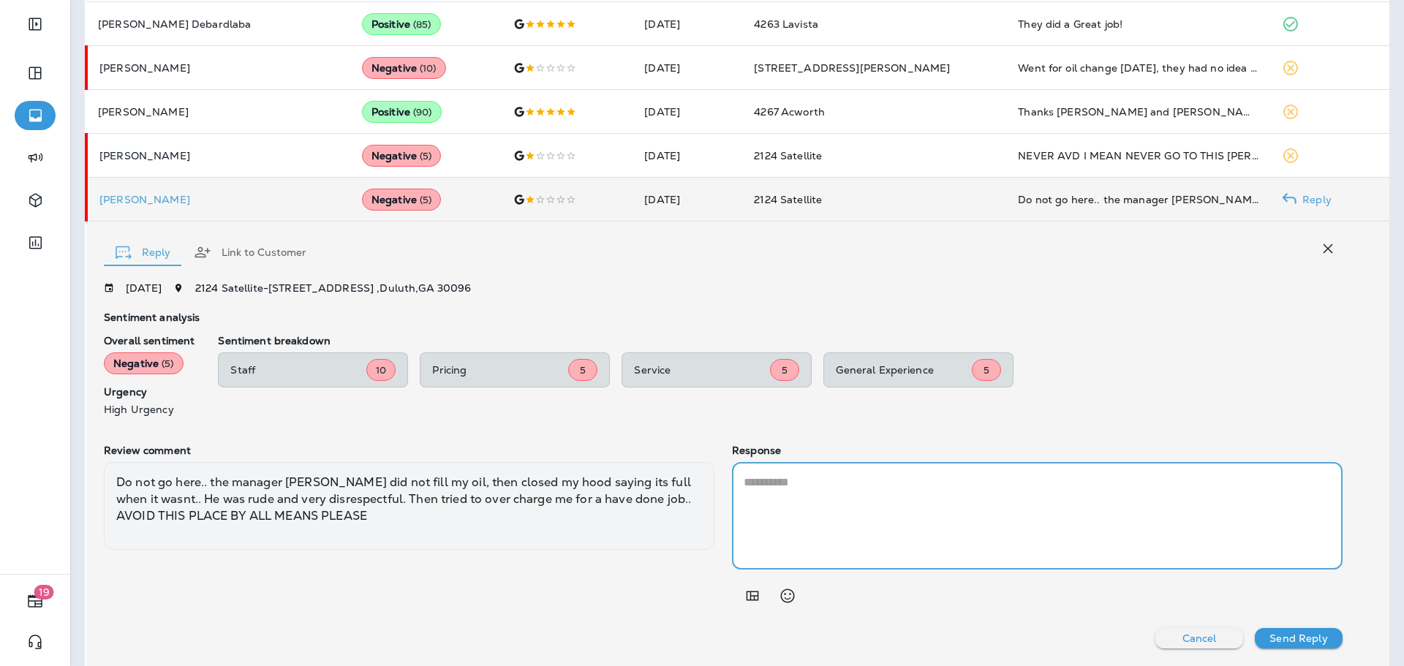
click at [803, 498] on textarea at bounding box center [1037, 516] width 587 height 84
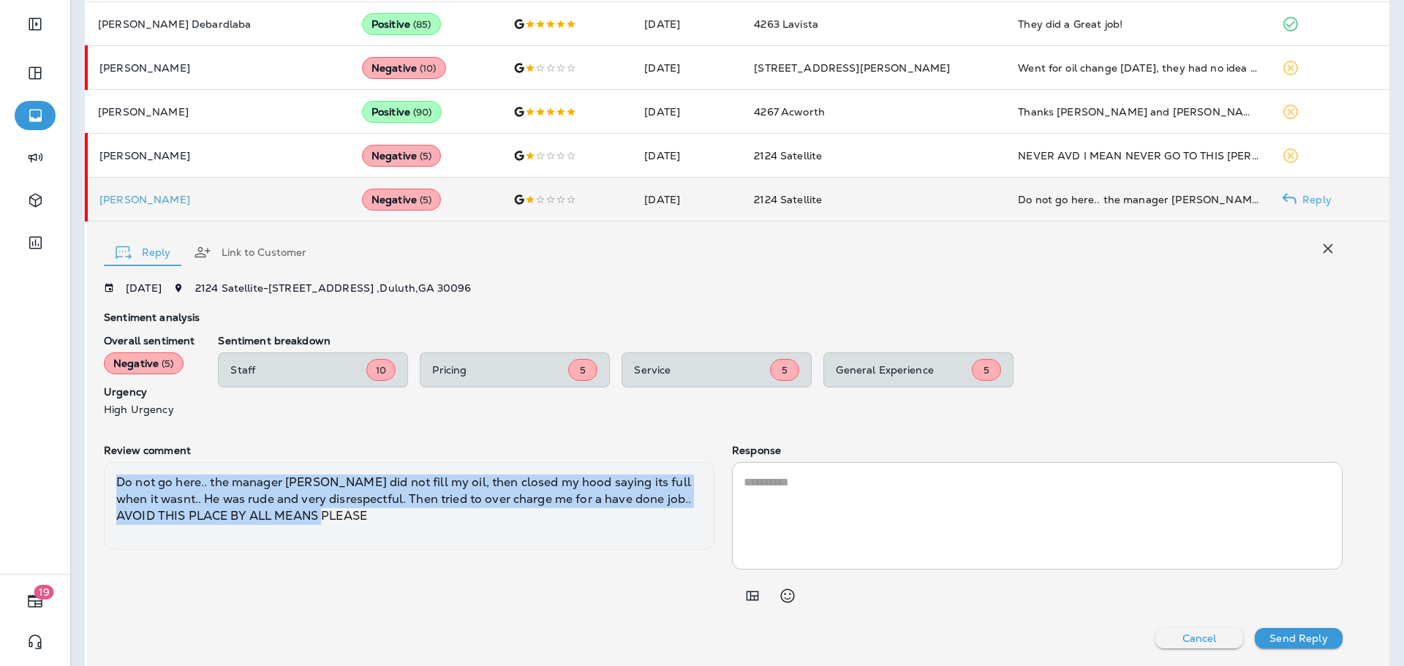
drag, startPoint x: 335, startPoint y: 518, endPoint x: 115, endPoint y: 486, distance: 222.5
click at [115, 486] on div "Do not go here.. the manager [PERSON_NAME] did not fill my oil, then closed my …" at bounding box center [409, 506] width 611 height 88
copy div "Do not go here.. the manager [PERSON_NAME] did not fill my oil, then closed my …"
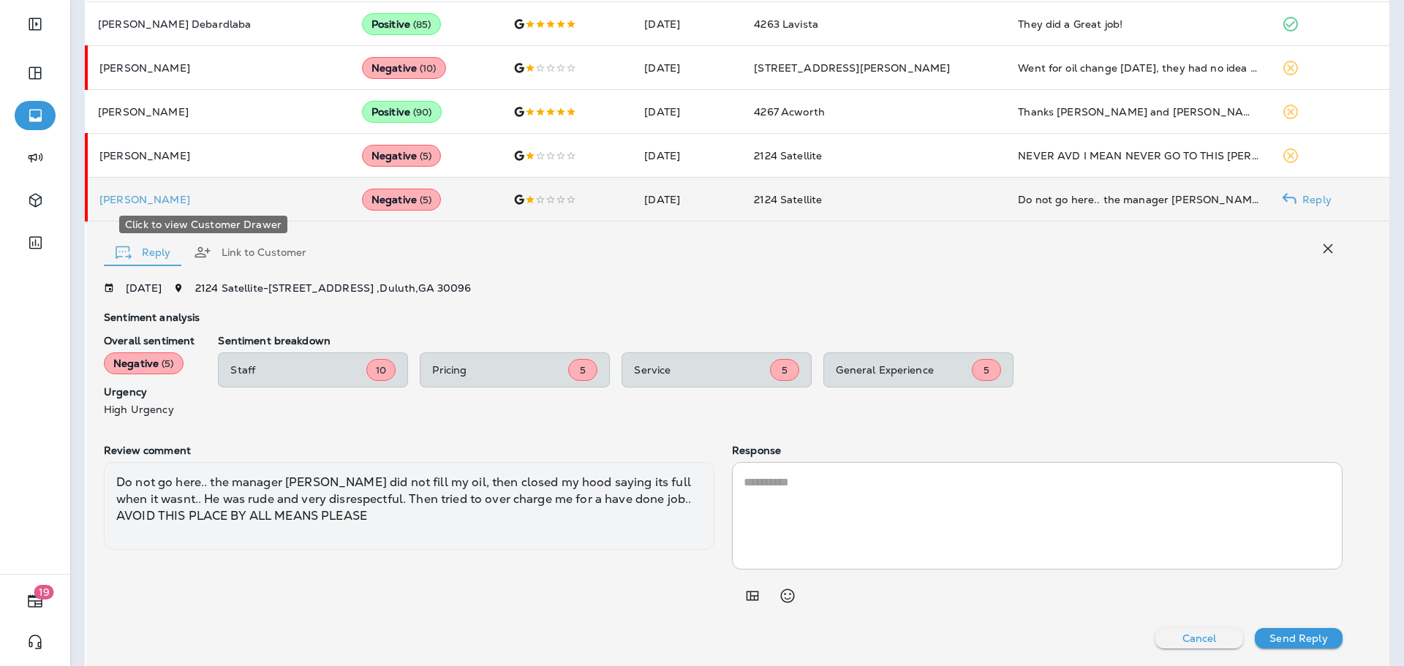
click at [151, 205] on p "[PERSON_NAME]" at bounding box center [218, 200] width 239 height 12
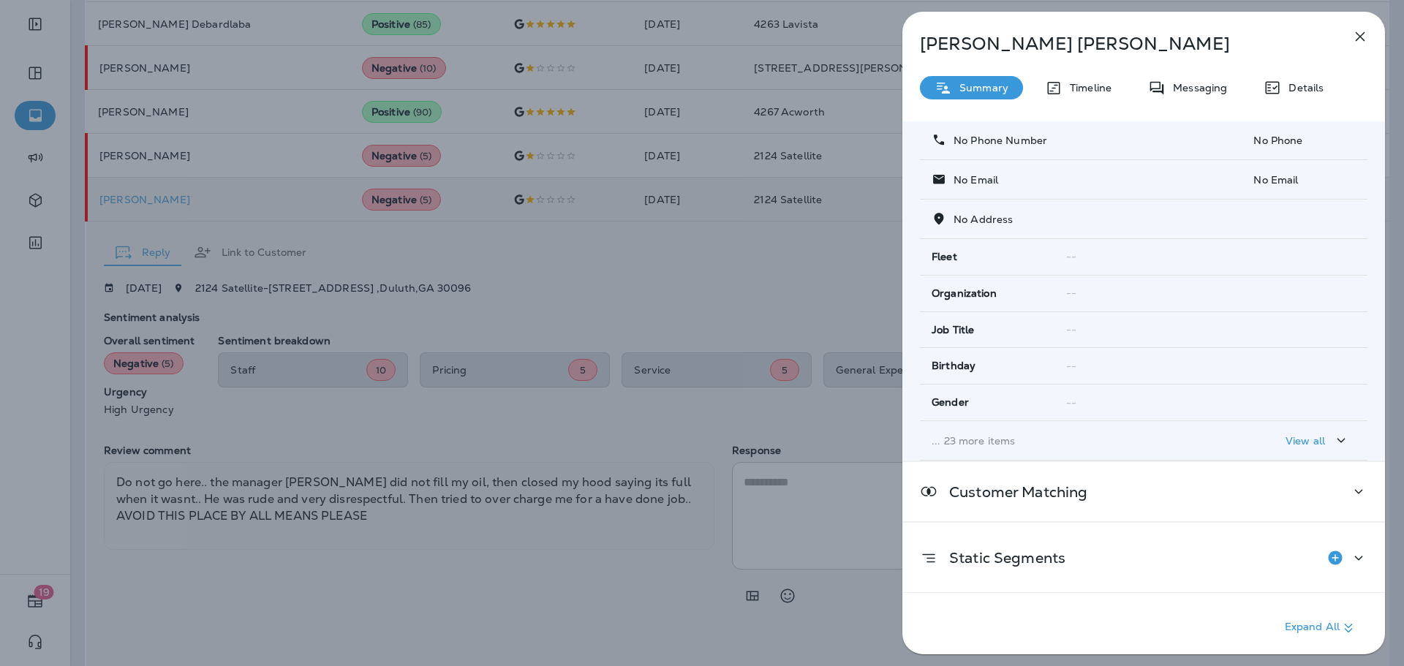
scroll to position [88, 0]
click at [1305, 429] on button "View all" at bounding box center [1318, 439] width 76 height 27
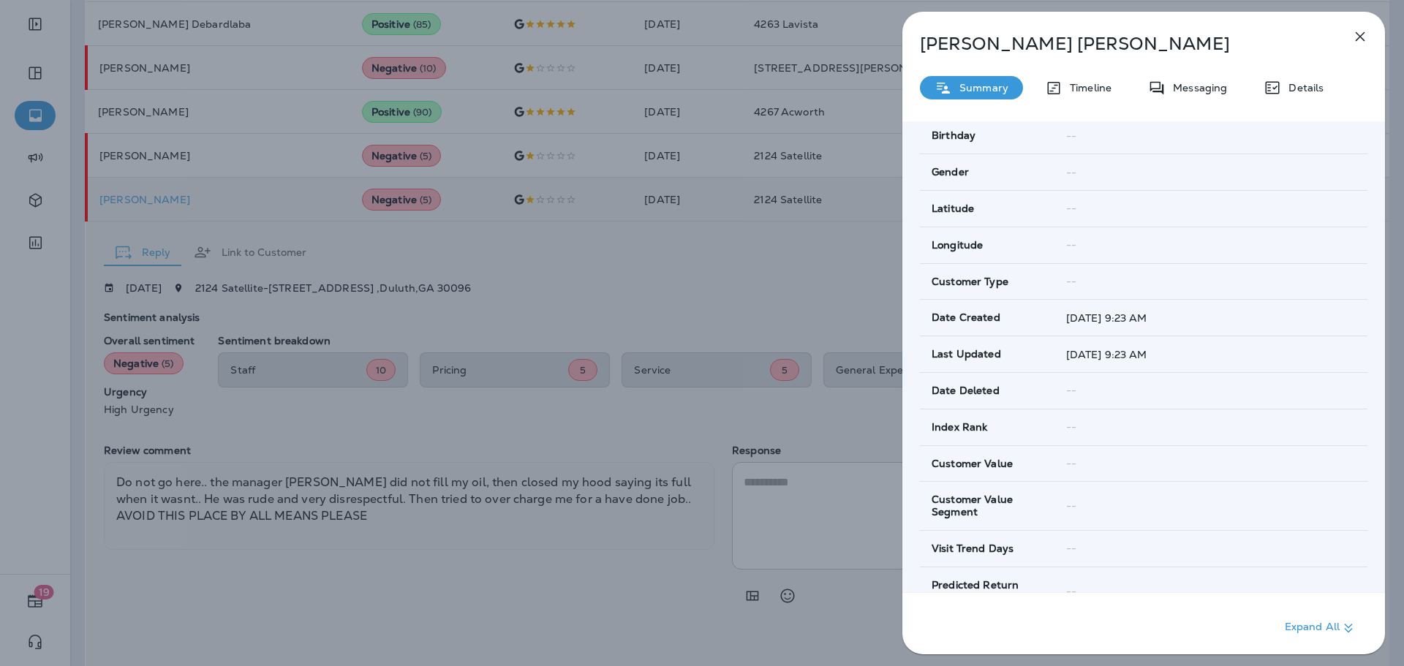
scroll to position [207, 0]
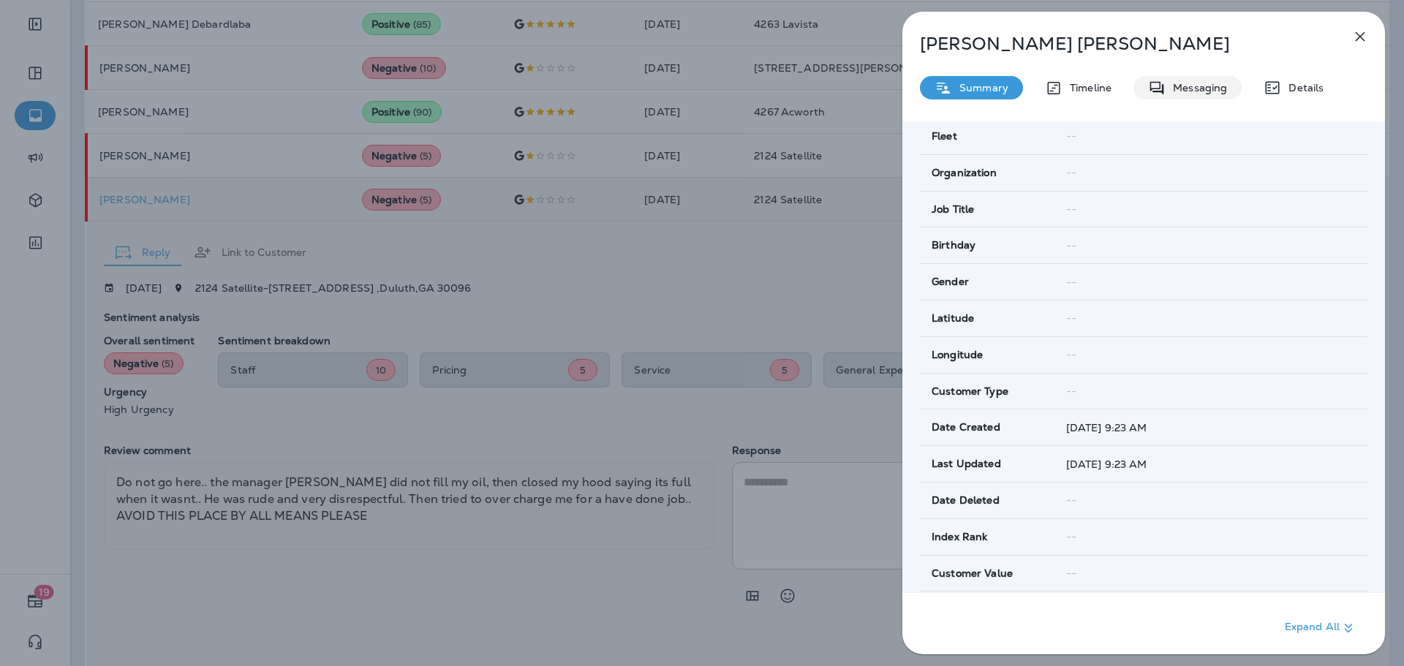
click at [1179, 84] on p "Messaging" at bounding box center [1196, 88] width 61 height 12
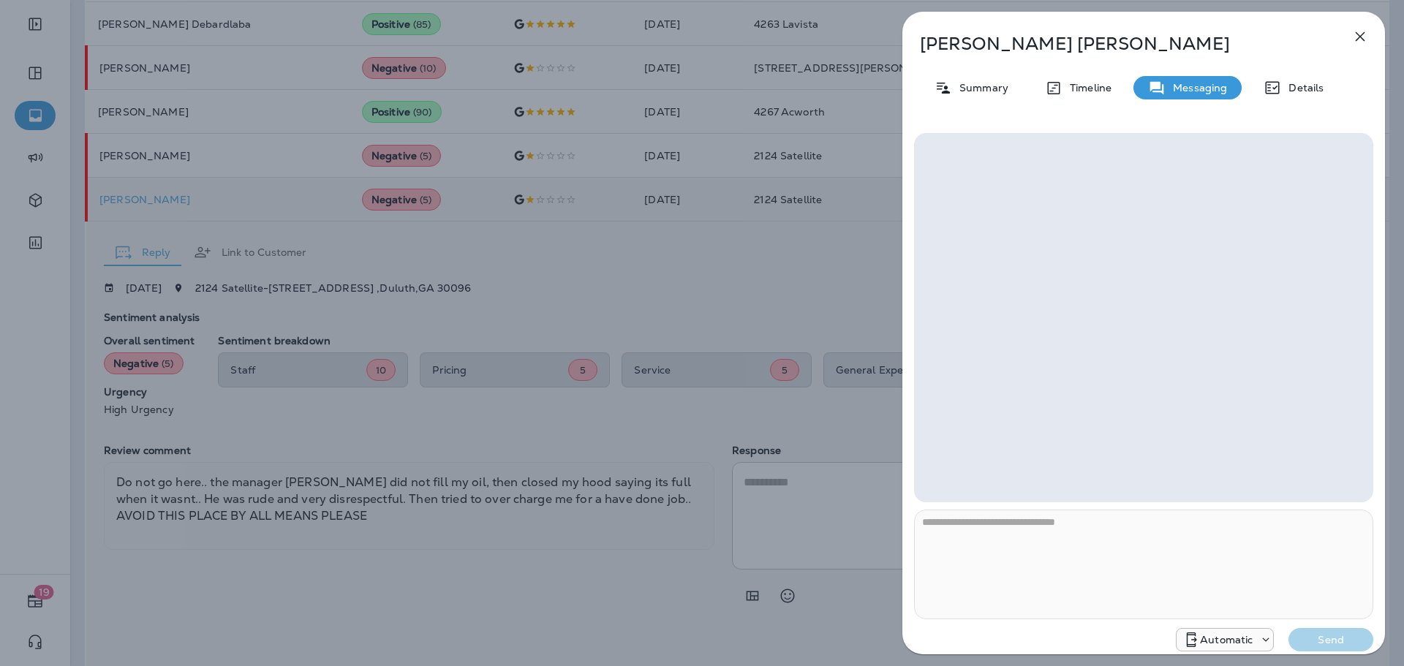
click at [1365, 34] on icon "button" at bounding box center [1360, 37] width 18 height 18
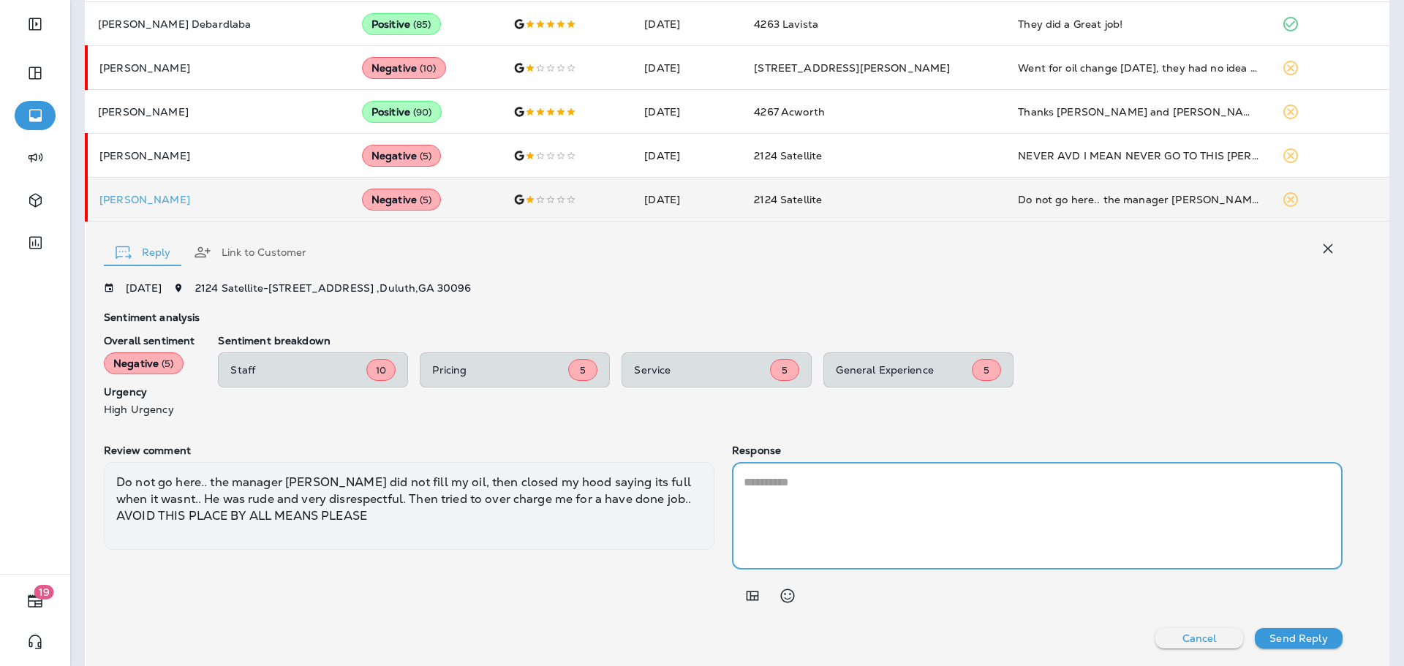
click at [796, 490] on textarea at bounding box center [1037, 516] width 587 height 84
paste textarea "**********"
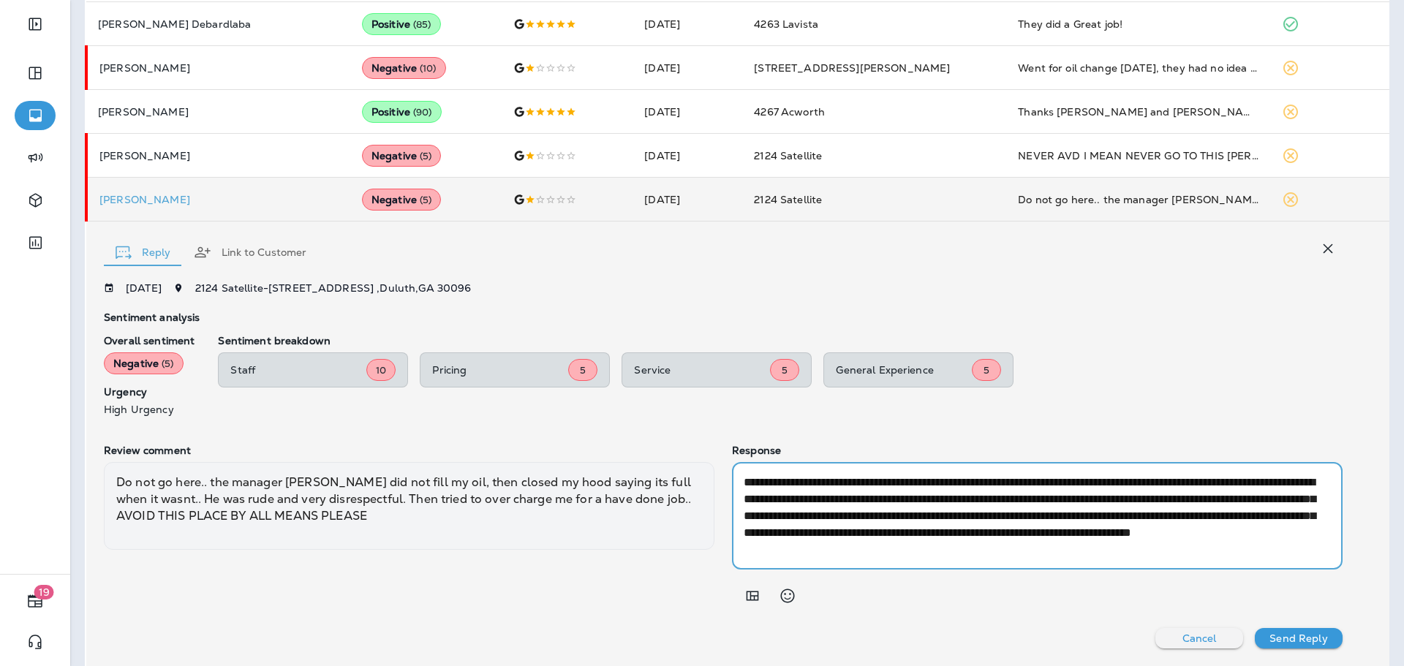
drag, startPoint x: 798, startPoint y: 536, endPoint x: 974, endPoint y: 527, distance: 176.5
click at [974, 527] on textarea "**********" at bounding box center [1035, 516] width 582 height 84
click at [1114, 546] on textarea "**********" at bounding box center [1035, 516] width 582 height 84
type textarea "**********"
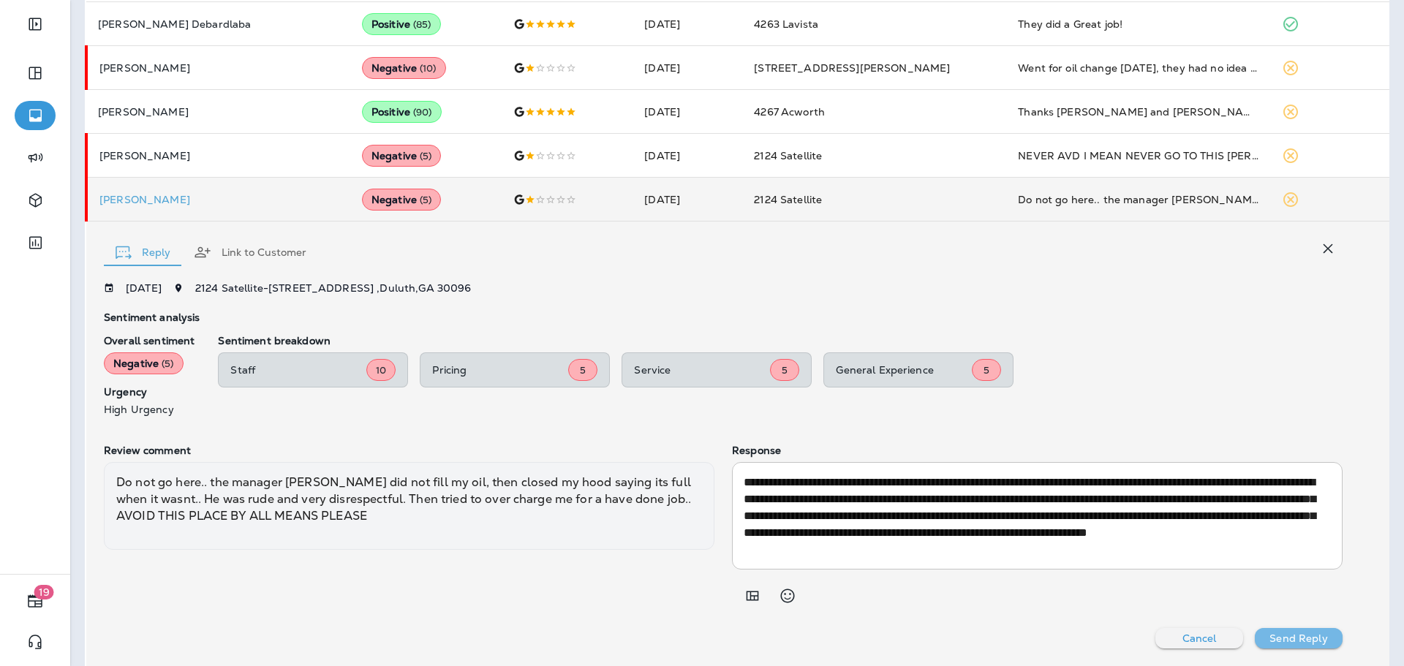
click at [1302, 645] on button "Send Reply" at bounding box center [1299, 638] width 88 height 20
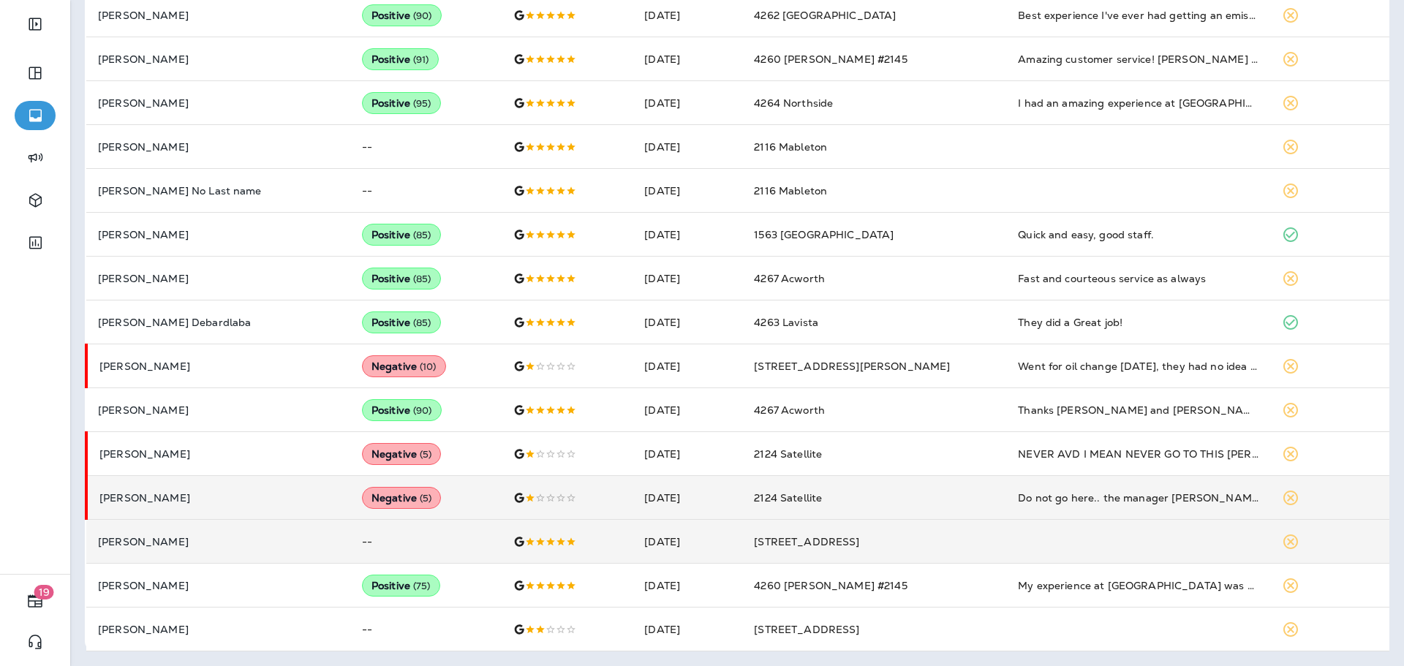
scroll to position [638, 0]
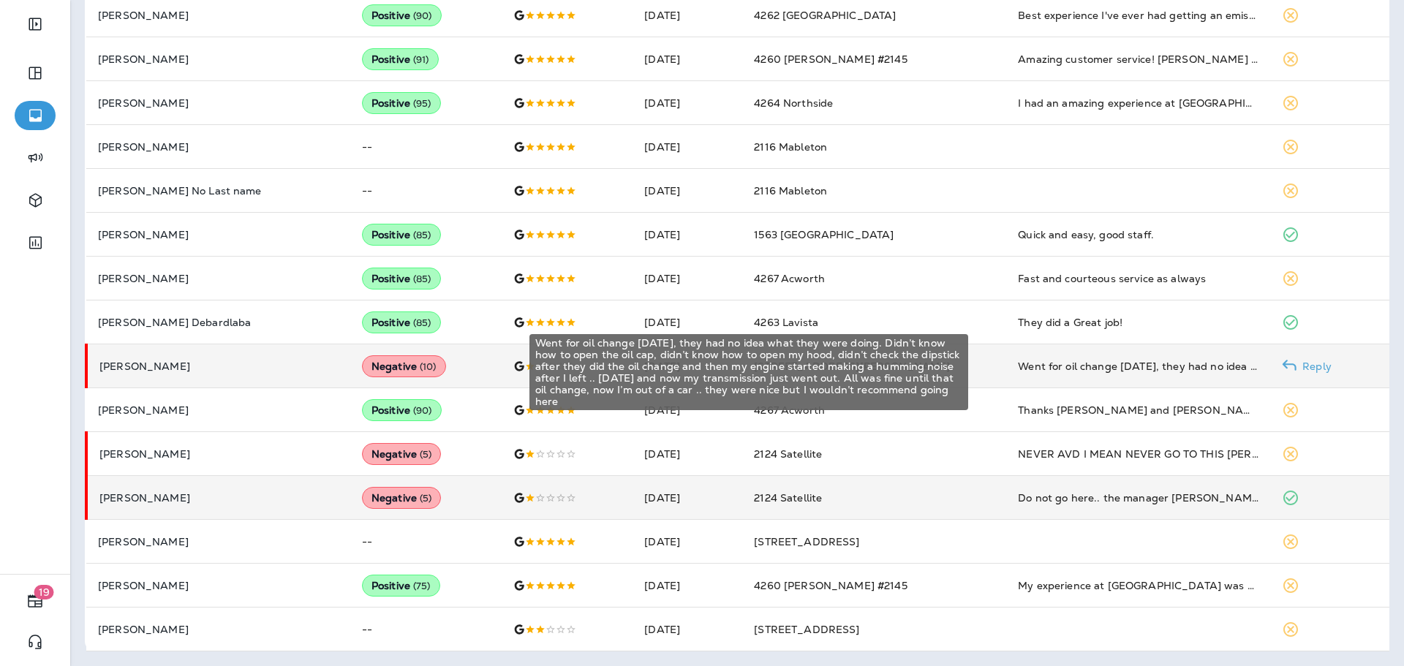
click at [1125, 372] on div "Went for oil change [DATE], they had no idea what they were doing. Didn’t know …" at bounding box center [1138, 366] width 241 height 15
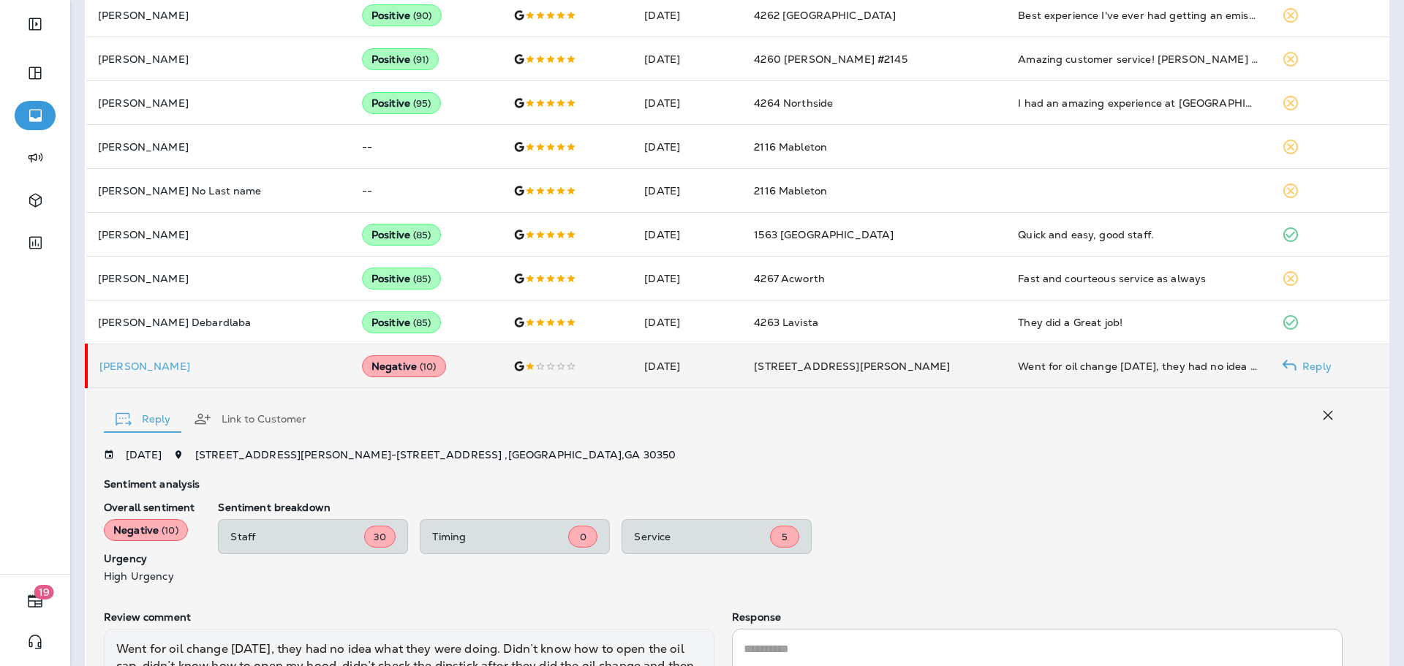
scroll to position [804, 0]
